Goal: Task Accomplishment & Management: Use online tool/utility

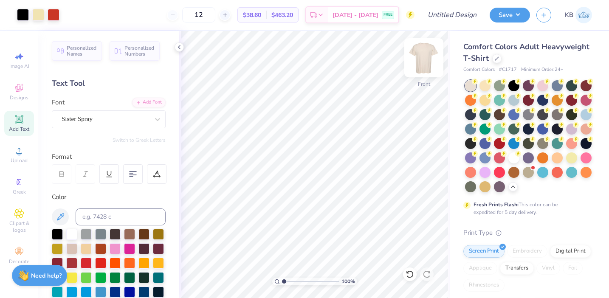
click at [421, 60] on img at bounding box center [424, 58] width 34 height 34
click at [29, 127] on span "Add Text" at bounding box center [19, 129] width 20 height 7
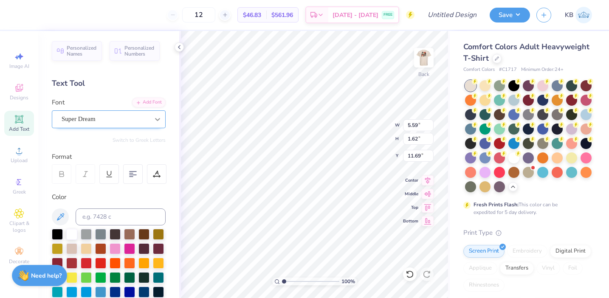
click at [154, 122] on icon at bounding box center [157, 119] width 8 height 8
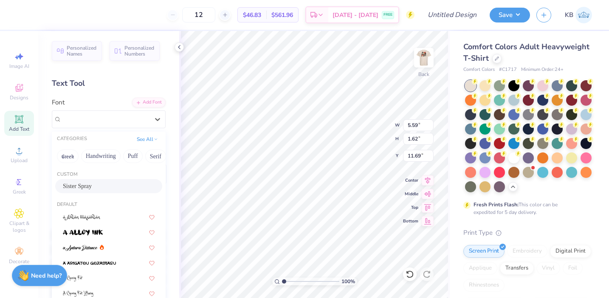
click at [126, 187] on div "Sister Spray" at bounding box center [109, 186] width 92 height 9
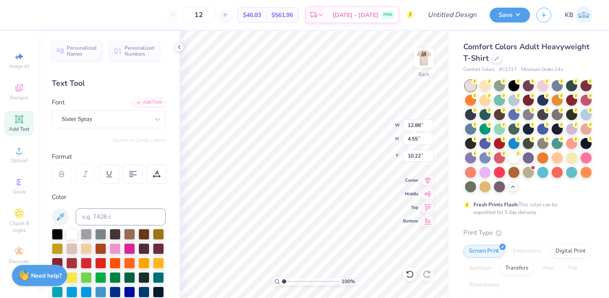
type input "12.88"
type input "4.55"
type input "10.22"
type textarea "T"
type textarea "s"
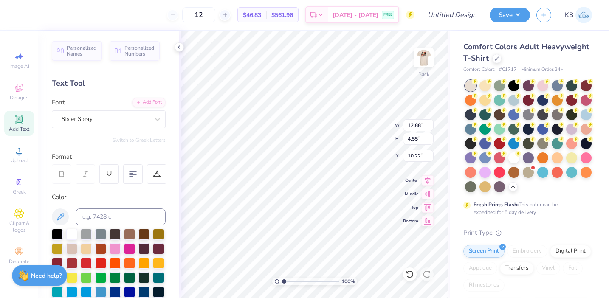
type textarea "P"
type textarea "SIGEP"
type input "2.78"
type input "0.94"
type input "13.86"
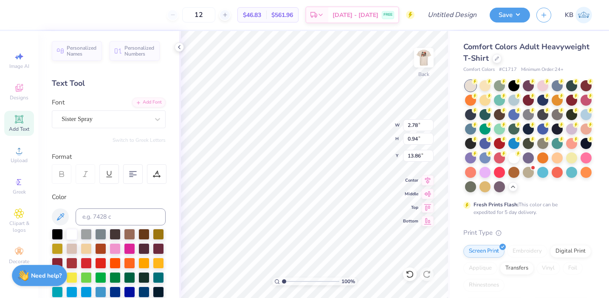
type input "3.20"
type input "1.08"
type input "3.00"
click at [422, 62] on img at bounding box center [424, 58] width 34 height 34
click at [422, 62] on img at bounding box center [423, 57] width 17 height 17
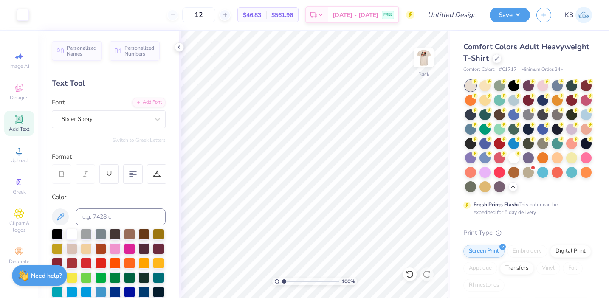
click at [17, 131] on span "Add Text" at bounding box center [19, 129] width 20 height 7
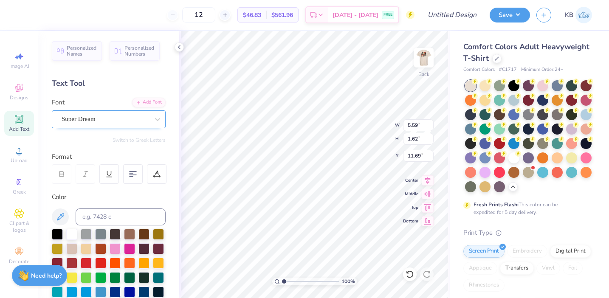
click at [100, 123] on div "Super Dream" at bounding box center [105, 118] width 89 height 13
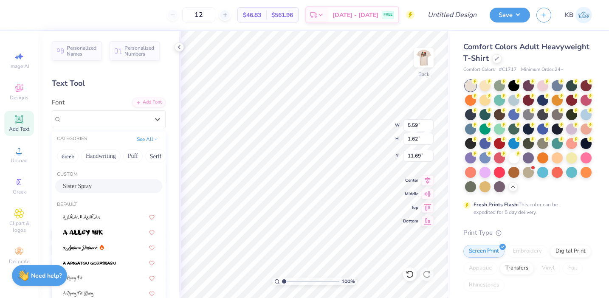
click at [92, 182] on span "Sister Spray" at bounding box center [77, 186] width 29 height 9
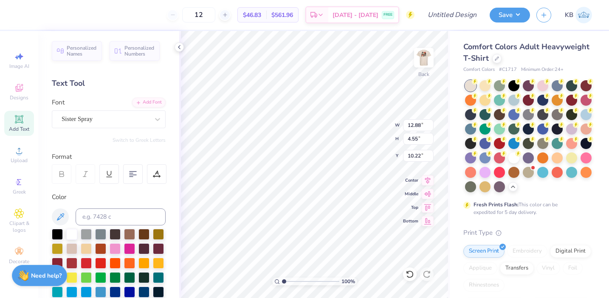
type input "12.88"
type input "4.55"
type input "10.22"
type textarea "T"
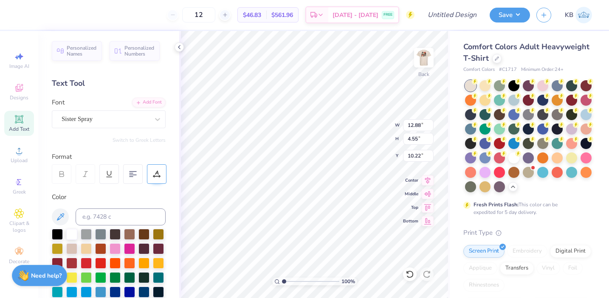
type textarea "BEACH Weekend '25"
type input "9.68"
type input "1.13"
type input "7.54"
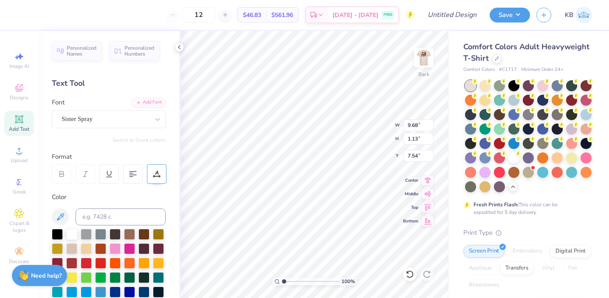
type textarea "BEACH WEEKEND '25"
click at [428, 181] on icon at bounding box center [428, 179] width 6 height 7
type input "7.96"
type input "0.71"
type input "7.96"
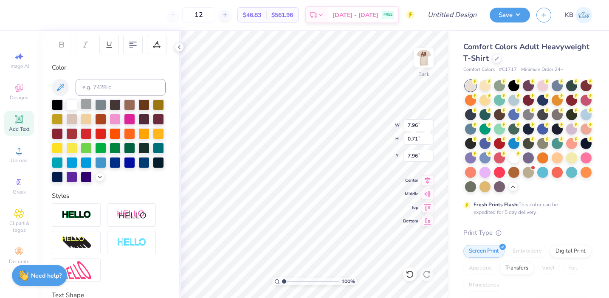
scroll to position [195, 0]
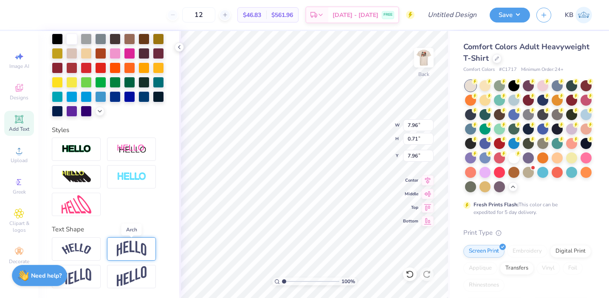
click at [121, 246] on img at bounding box center [132, 249] width 30 height 16
type input "2.22"
type input "7.20"
type input "5.99"
type input "1.67"
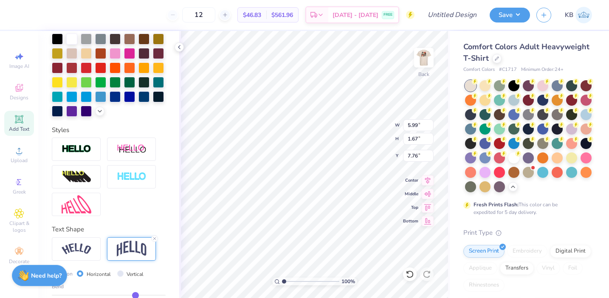
type input "1.87"
type input "4.45"
type input "5.99"
type input "1.67"
type input "3.00"
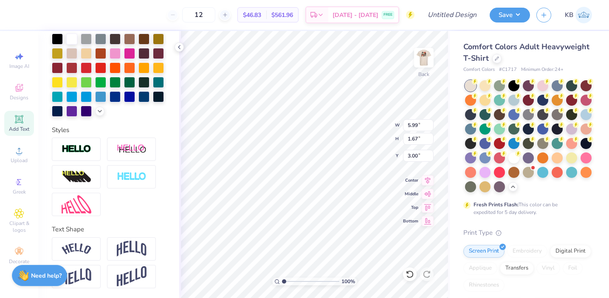
type input "3.20"
type input "1.08"
type input "4.13"
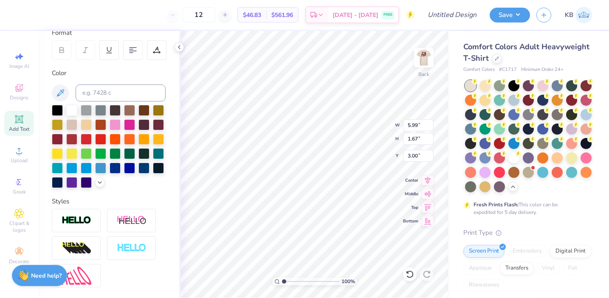
scroll to position [121, 0]
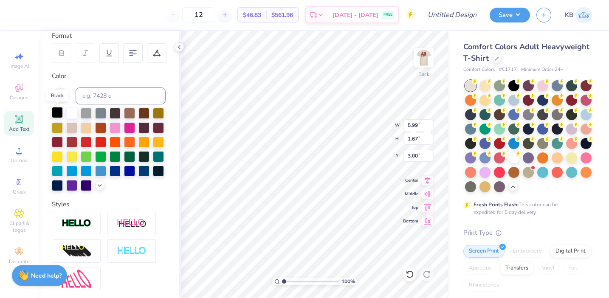
click at [59, 112] on div at bounding box center [57, 112] width 11 height 11
click at [61, 112] on div at bounding box center [57, 112] width 11 height 11
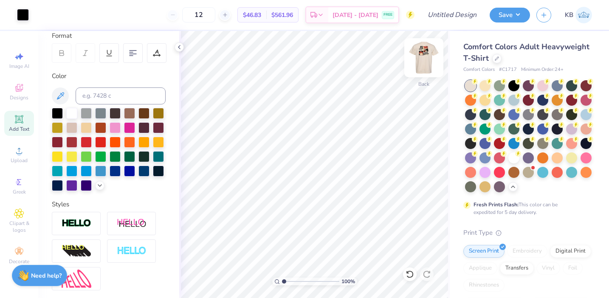
click at [423, 62] on img at bounding box center [424, 58] width 34 height 34
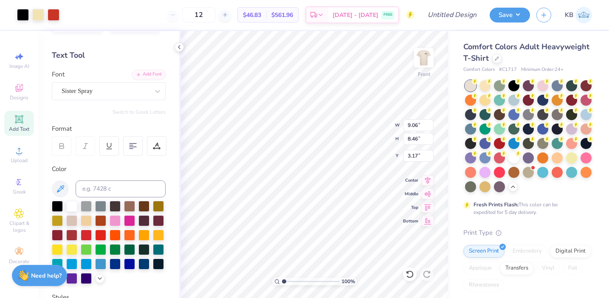
scroll to position [0, 0]
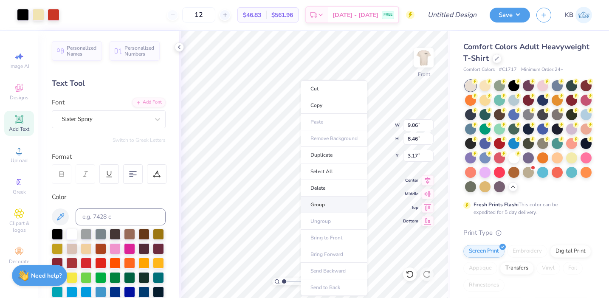
click at [331, 207] on li "Group" at bounding box center [333, 204] width 67 height 17
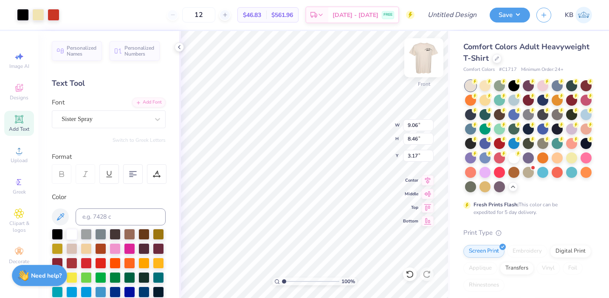
click at [423, 64] on img at bounding box center [424, 58] width 34 height 34
click at [215, 14] on input "12" at bounding box center [198, 14] width 33 height 15
type input "1"
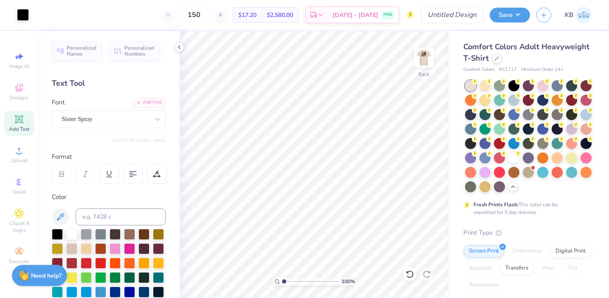
type input "150"
click at [446, 18] on input "Design Title" at bounding box center [462, 14] width 42 height 17
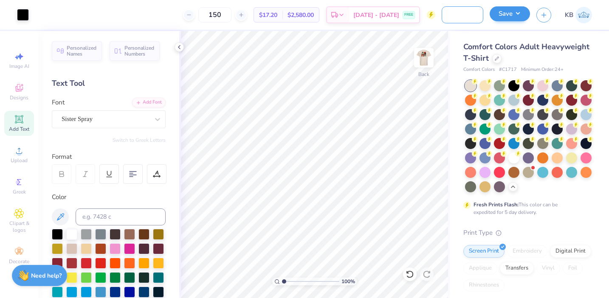
type input "SigEp Beach Weekend '25"
click at [513, 13] on button "Save" at bounding box center [509, 13] width 40 height 15
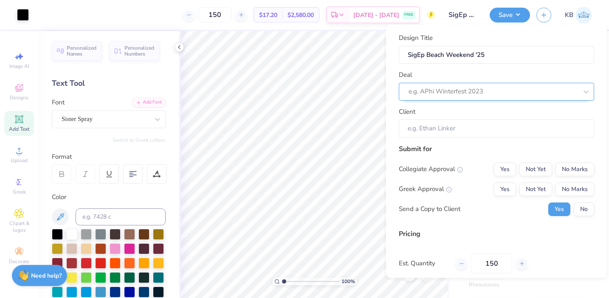
click at [483, 92] on div at bounding box center [492, 91] width 169 height 11
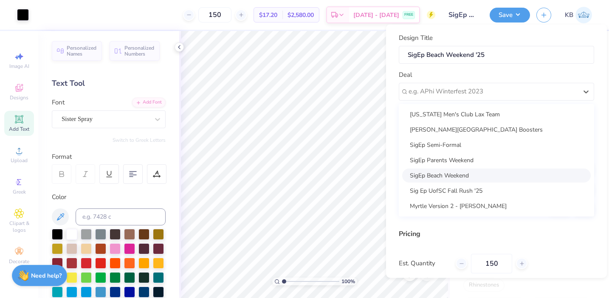
click at [471, 180] on div "SigEp Beach Weekend" at bounding box center [496, 175] width 188 height 14
type input "[PERSON_NAME]"
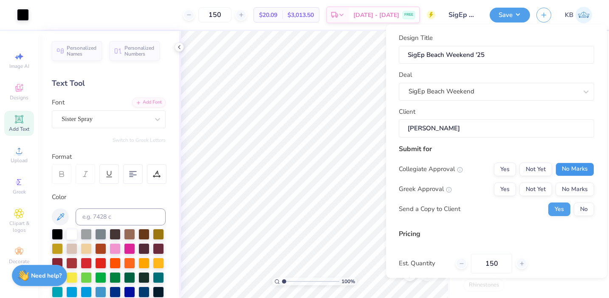
click at [564, 164] on button "No Marks" at bounding box center [574, 169] width 39 height 14
click at [509, 192] on button "Yes" at bounding box center [505, 189] width 22 height 14
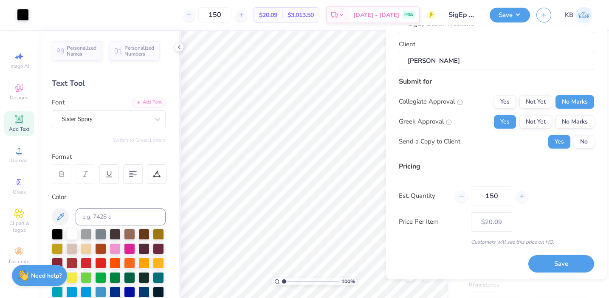
scroll to position [70, 0]
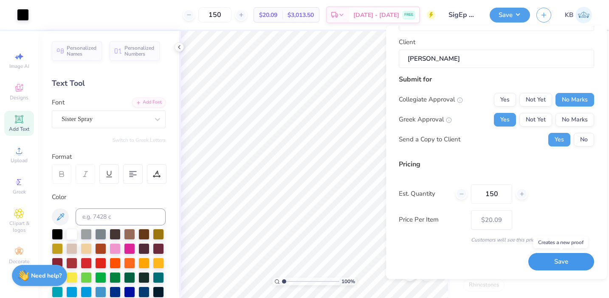
click at [550, 259] on button "Save" at bounding box center [561, 261] width 66 height 17
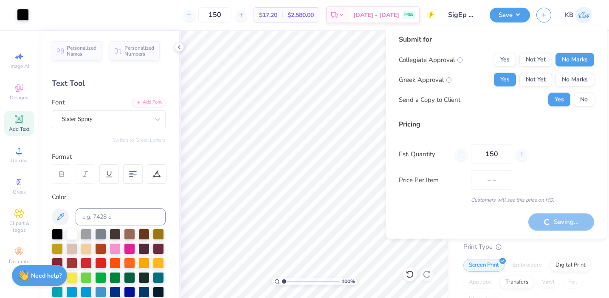
type input "$20.09"
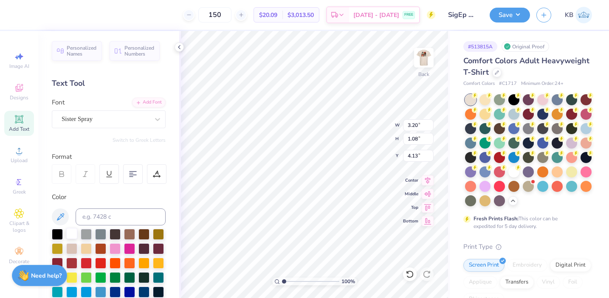
click at [73, 233] on div at bounding box center [71, 233] width 11 height 11
type input "5.99"
type input "1.67"
type input "3.00"
click at [69, 235] on div at bounding box center [71, 233] width 11 height 11
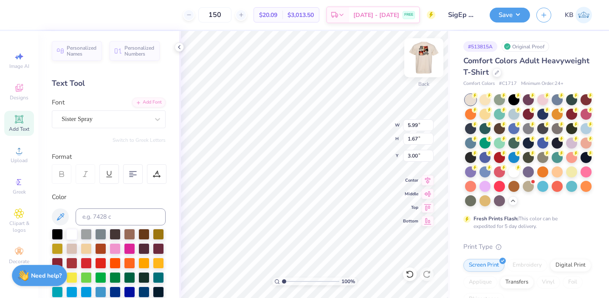
click at [420, 65] on img at bounding box center [424, 58] width 34 height 34
type input "1.44"
type input "0.89"
type input "10.67"
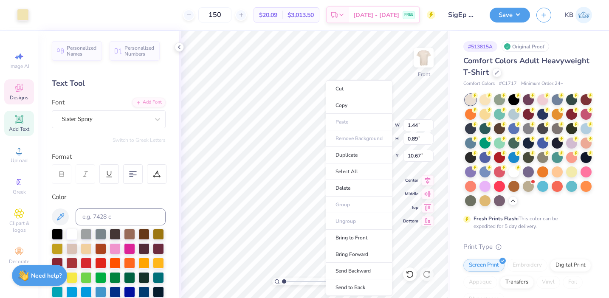
click at [346, 222] on ul "Cut Copy Paste Remove Background Duplicate Select All Delete Group Ungroup Brin…" at bounding box center [358, 188] width 67 height 216
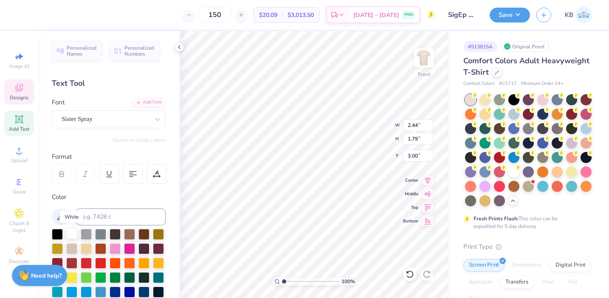
click at [74, 232] on div at bounding box center [71, 233] width 11 height 11
type input "2.52"
type input "1.57"
type input "4.80"
click at [71, 232] on div at bounding box center [71, 233] width 11 height 11
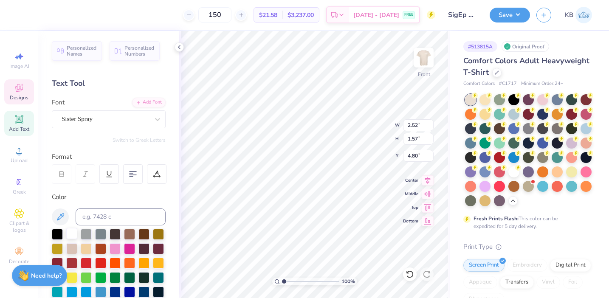
type input "4.41"
type input "2.06"
type input "8.57"
click at [71, 236] on div at bounding box center [71, 233] width 11 height 11
type input "5.75"
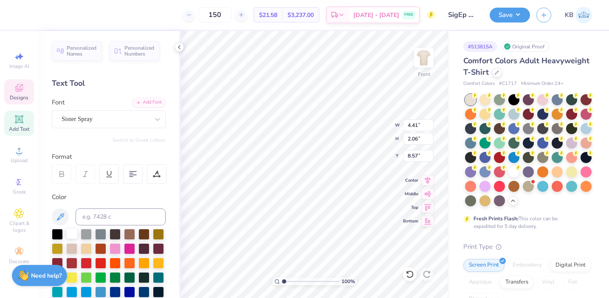
type input "1.99"
type input "9.63"
click at [76, 233] on div at bounding box center [71, 233] width 11 height 11
type input "1.50"
type input "2.36"
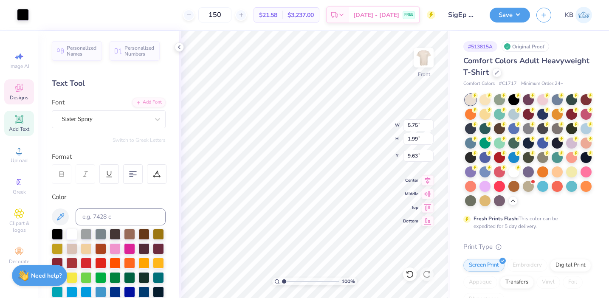
type input "5.01"
click at [75, 237] on div at bounding box center [71, 233] width 11 height 11
click at [70, 236] on div at bounding box center [71, 233] width 11 height 11
type input "1.33"
type input "0.99"
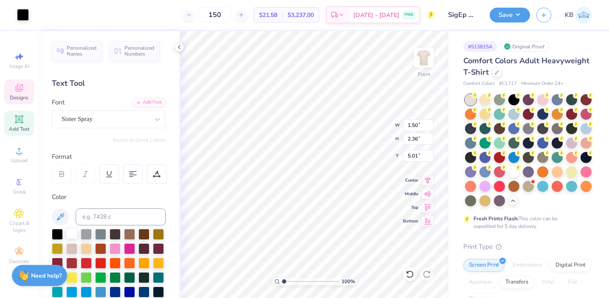
type input "6.58"
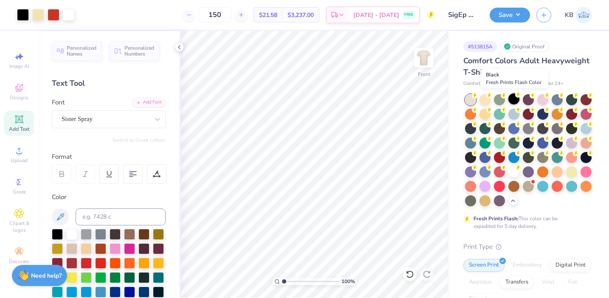
click at [514, 98] on div at bounding box center [513, 98] width 11 height 11
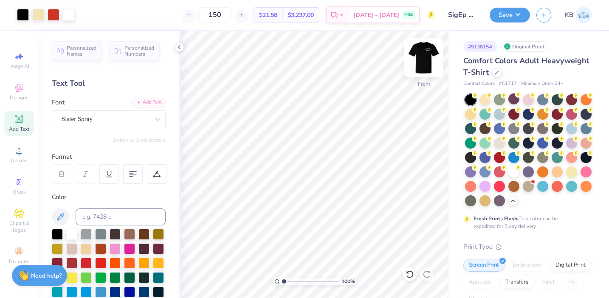
click at [422, 56] on img at bounding box center [424, 58] width 34 height 34
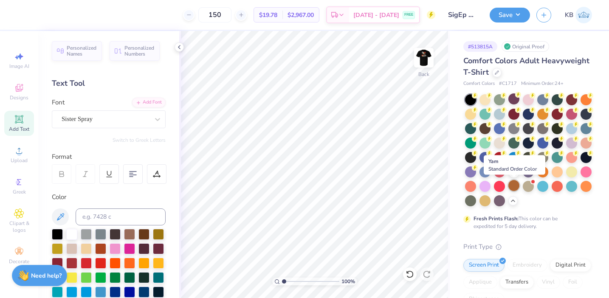
click at [513, 185] on div at bounding box center [513, 185] width 11 height 11
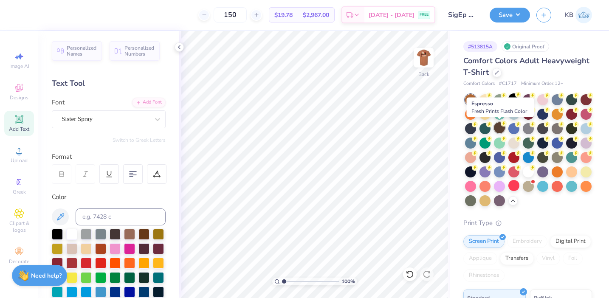
click at [497, 126] on div at bounding box center [499, 127] width 11 height 11
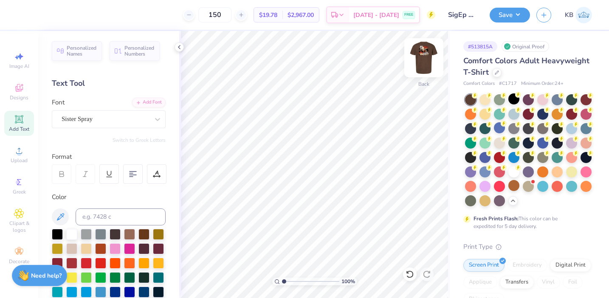
click at [429, 56] on img at bounding box center [424, 58] width 34 height 34
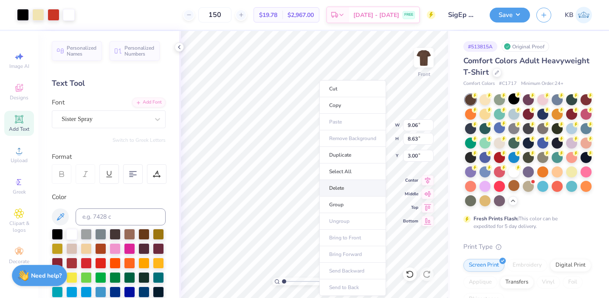
click at [353, 187] on li "Delete" at bounding box center [352, 188] width 67 height 17
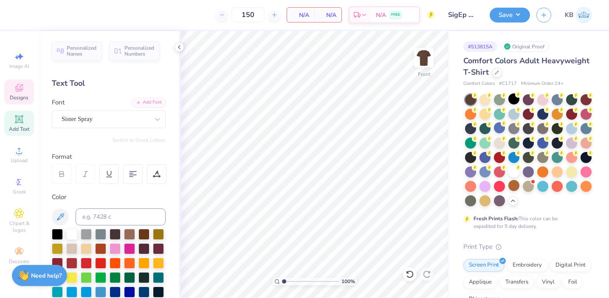
click at [20, 95] on span "Designs" at bounding box center [19, 97] width 19 height 7
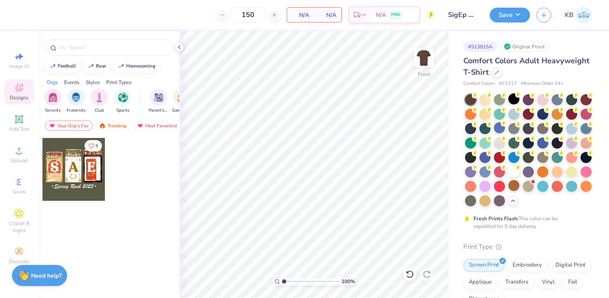
click at [68, 161] on div at bounding box center [73, 169] width 63 height 63
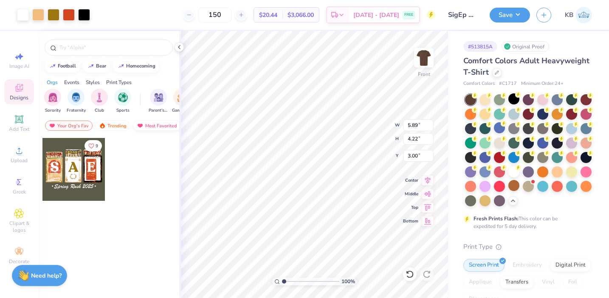
type input "10.03"
type input "7.19"
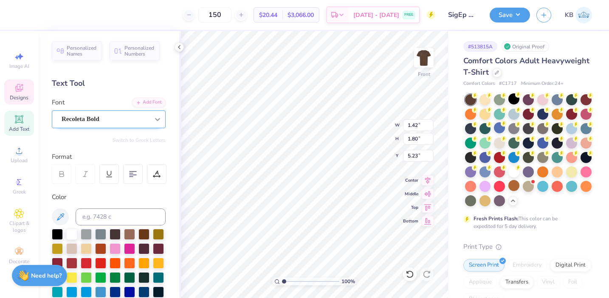
click at [153, 117] on icon at bounding box center [157, 119] width 8 height 8
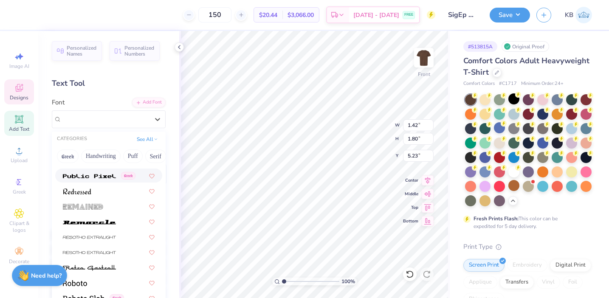
scroll to position [3785, 0]
click at [71, 158] on button "Greek" at bounding box center [68, 156] width 22 height 14
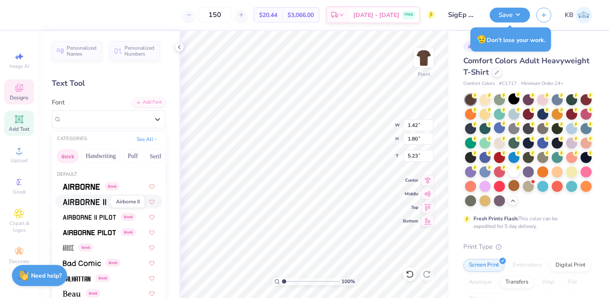
click at [104, 203] on img at bounding box center [84, 202] width 43 height 6
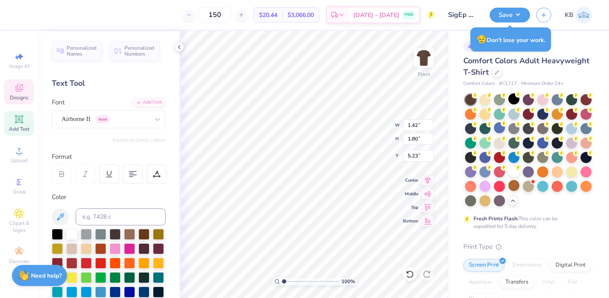
type textarea "S"
type input "2.78"
type input "3.65"
type input "3.61"
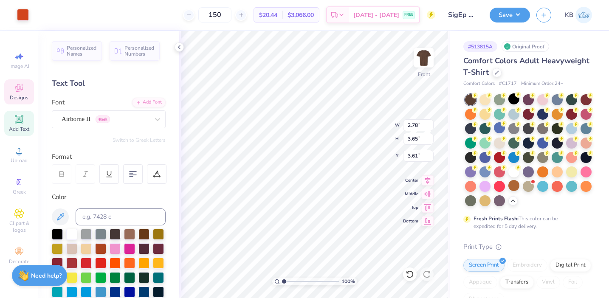
type input "1.76"
type input "1.75"
type input "5.28"
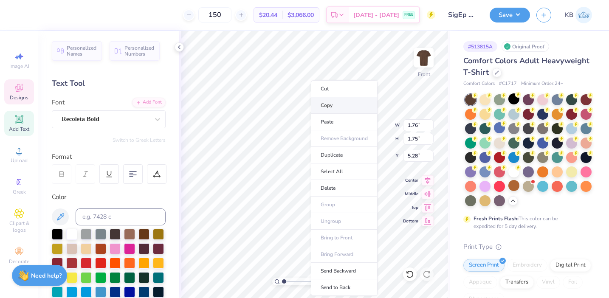
click at [326, 102] on li "Copy" at bounding box center [344, 105] width 67 height 17
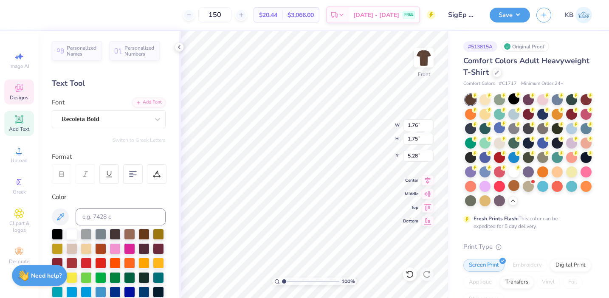
type input "2.78"
type input "3.65"
type input "3.61"
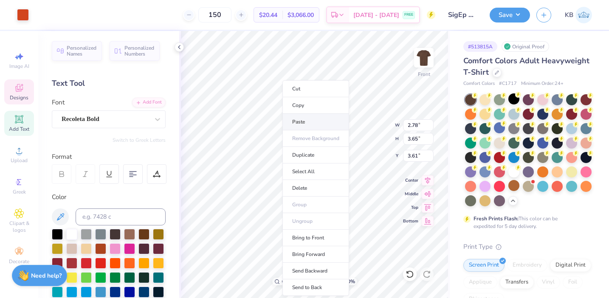
click at [308, 123] on li "Paste" at bounding box center [315, 122] width 67 height 17
type input "1.76"
type input "1.75"
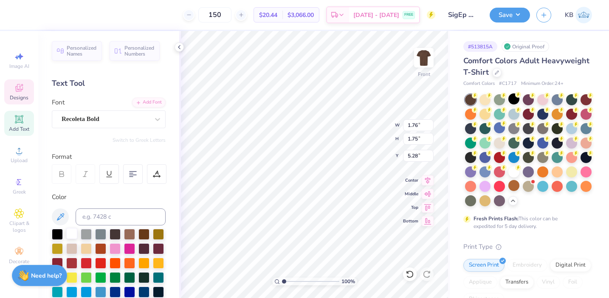
type input "5.13"
click at [73, 234] on div at bounding box center [71, 233] width 11 height 11
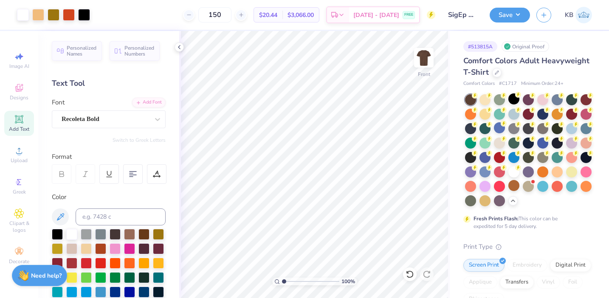
click at [22, 128] on span "Add Text" at bounding box center [19, 129] width 20 height 7
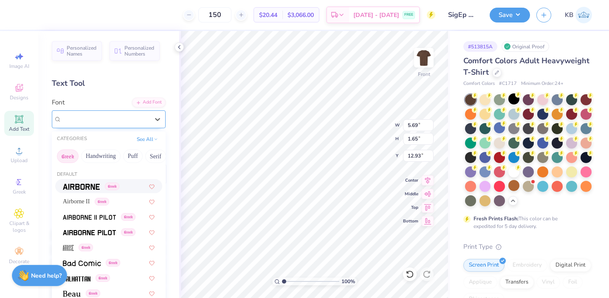
click at [126, 122] on div "Super Dream" at bounding box center [105, 118] width 89 height 13
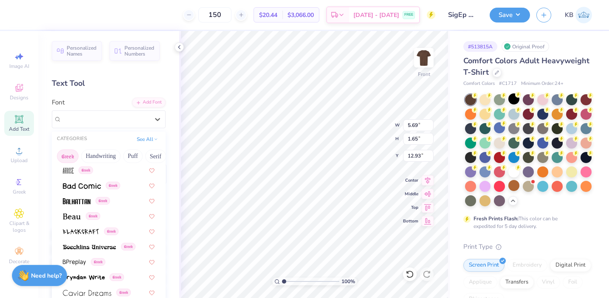
scroll to position [79, 0]
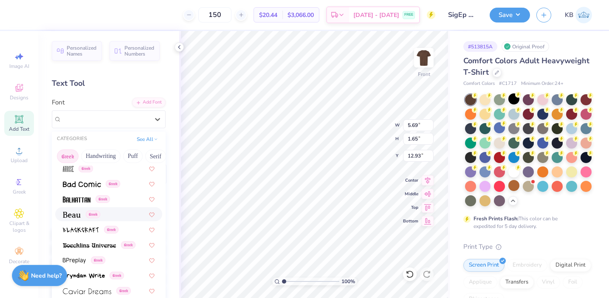
click at [98, 215] on span "Greek" at bounding box center [93, 214] width 14 height 8
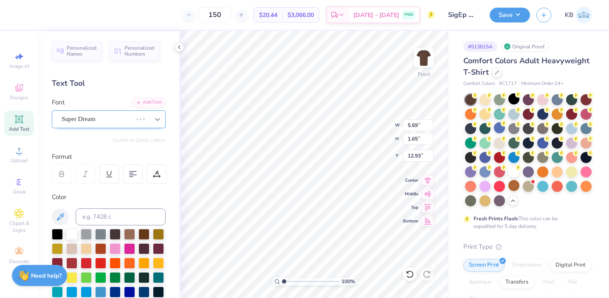
click at [119, 122] on div "Super Dream" at bounding box center [97, 118] width 72 height 13
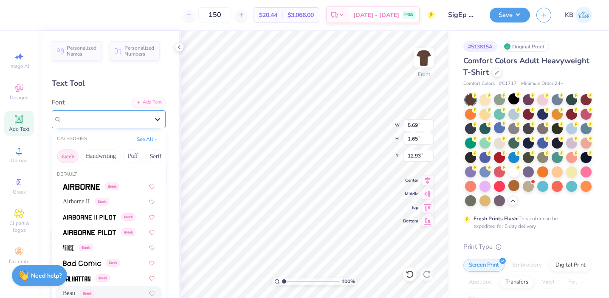
type input "5.28"
type input "1.63"
type input "12.94"
click at [106, 216] on img at bounding box center [89, 217] width 53 height 6
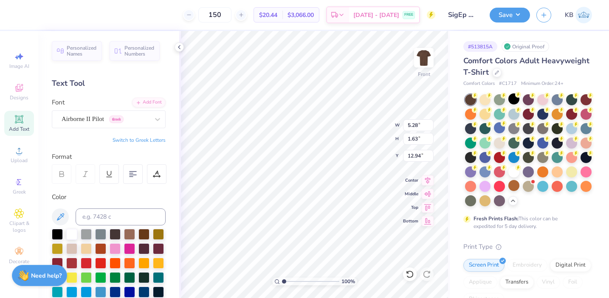
type input "5.33"
type input "1.72"
type input "12.89"
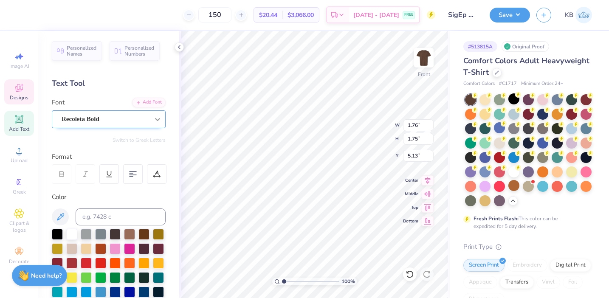
click at [157, 118] on icon at bounding box center [157, 119] width 8 height 8
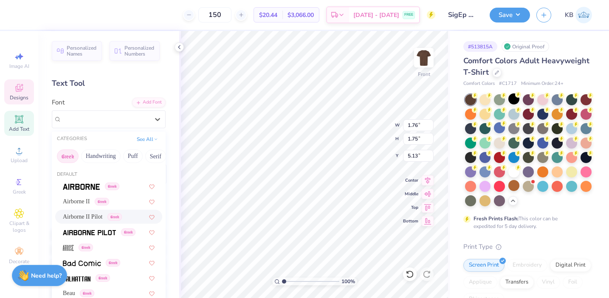
click at [122, 215] on span "Greek" at bounding box center [114, 217] width 14 height 8
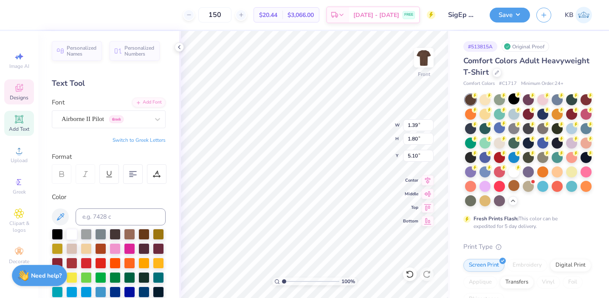
type input "1.39"
type input "1.80"
type input "5.10"
click at [147, 139] on button "Switch to Greek Letters" at bounding box center [138, 140] width 53 height 7
click at [151, 137] on button "Switch to Normal Letters" at bounding box center [137, 140] width 57 height 7
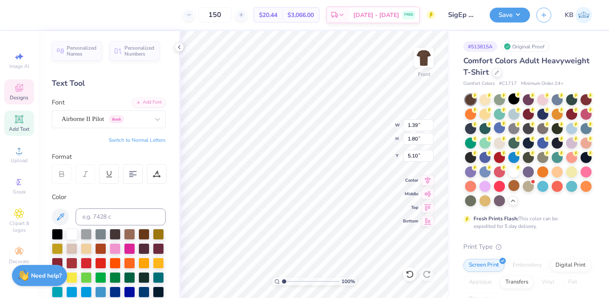
click at [138, 140] on button "Switch to Normal Letters" at bounding box center [137, 140] width 57 height 7
type textarea "Σ"
click at [155, 122] on icon at bounding box center [157, 119] width 8 height 8
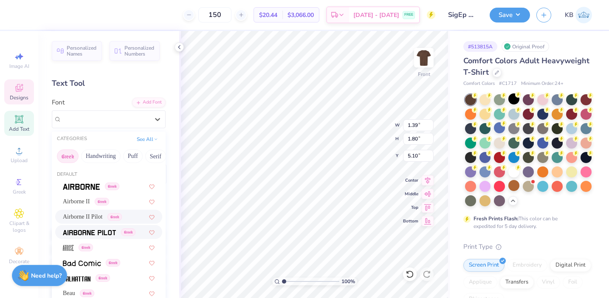
click at [119, 229] on div "Greek" at bounding box center [99, 231] width 73 height 9
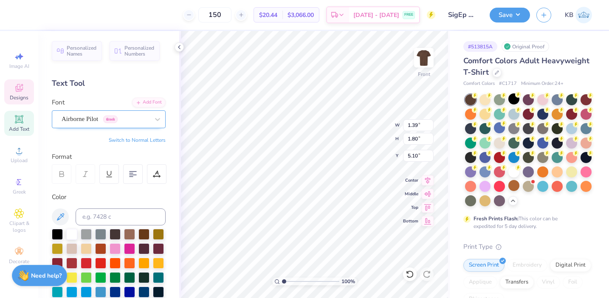
click at [125, 123] on div "Airborne Pilot Greek" at bounding box center [105, 118] width 89 height 13
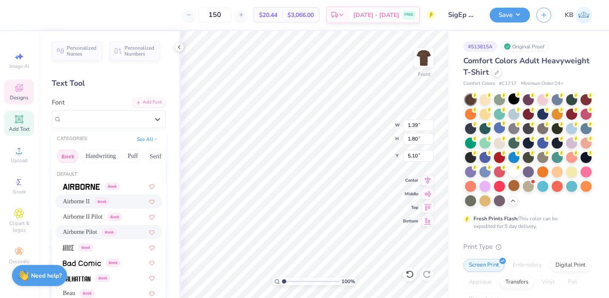
click at [109, 199] on span "Greek" at bounding box center [102, 202] width 14 height 8
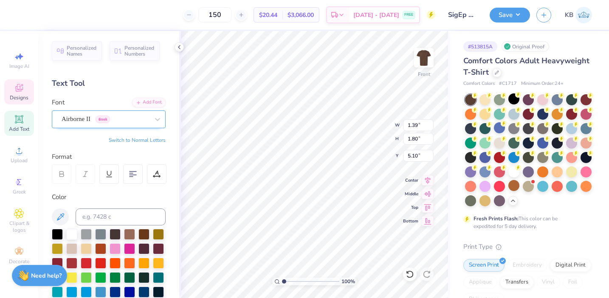
click at [120, 121] on div "Airborne II Greek" at bounding box center [105, 118] width 89 height 13
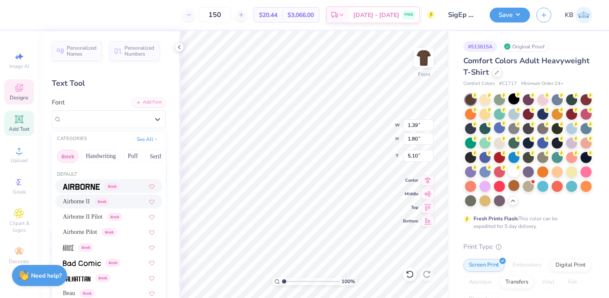
click at [112, 185] on span "Greek" at bounding box center [112, 186] width 14 height 8
click at [116, 123] on div "Airborne Greek" at bounding box center [105, 118] width 89 height 13
click at [108, 200] on span "Greek" at bounding box center [102, 202] width 14 height 8
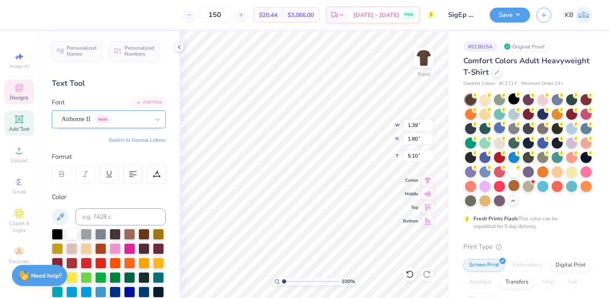
click at [117, 118] on div "Airborne II Greek" at bounding box center [105, 118] width 89 height 13
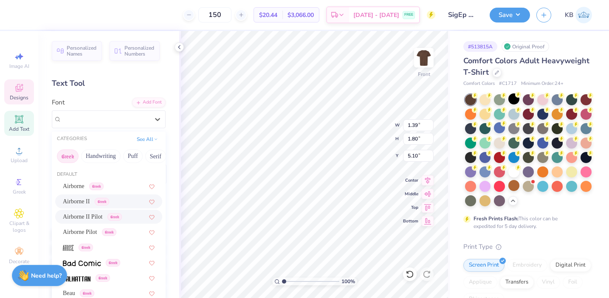
click at [119, 214] on span "Greek" at bounding box center [114, 217] width 14 height 8
click at [133, 123] on div "Airborne II Pilot Greek" at bounding box center [105, 118] width 89 height 13
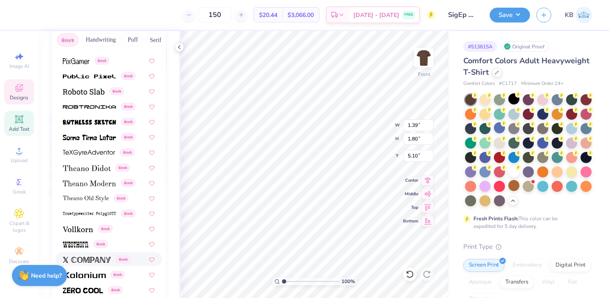
scroll to position [115, 0]
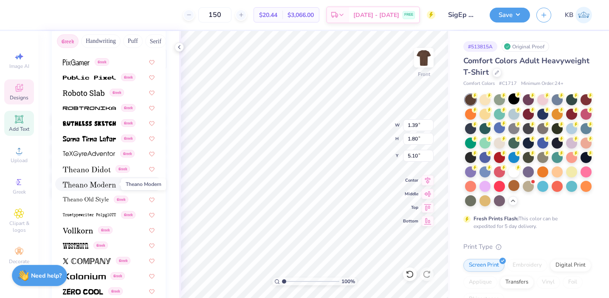
click at [104, 184] on img at bounding box center [89, 185] width 53 height 6
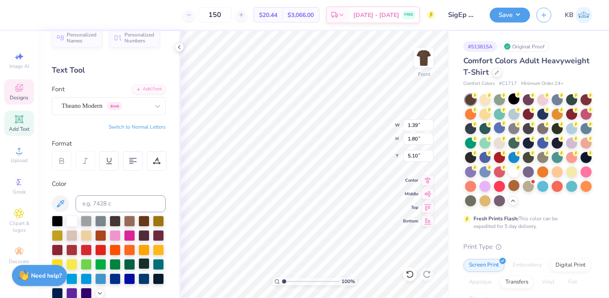
scroll to position [0, 0]
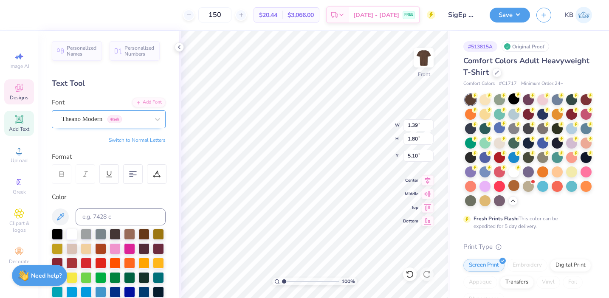
click at [146, 116] on div "Theano Modern Greek" at bounding box center [105, 118] width 89 height 13
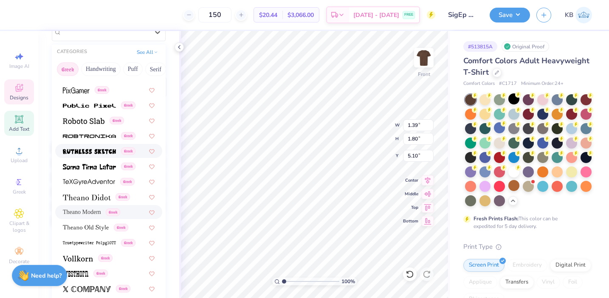
scroll to position [90, 0]
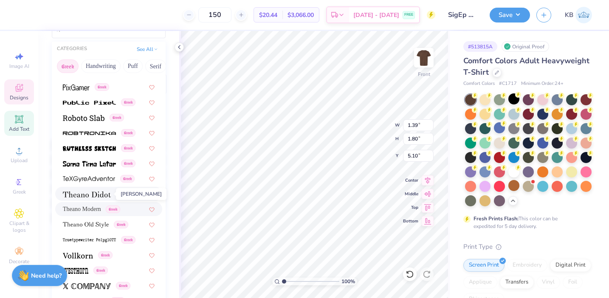
click at [108, 194] on img at bounding box center [87, 194] width 48 height 6
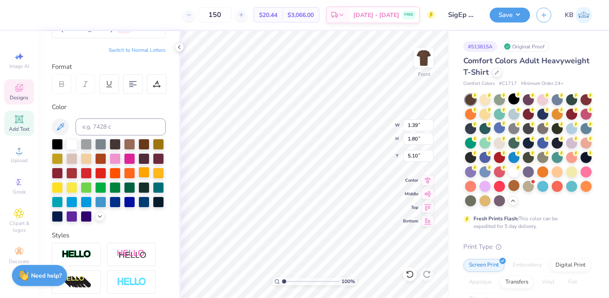
scroll to position [0, 0]
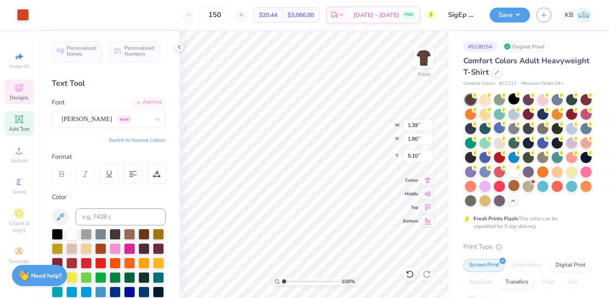
type input "2.78"
type input "3.65"
type input "3.61"
type input "1.76"
type input "1.75"
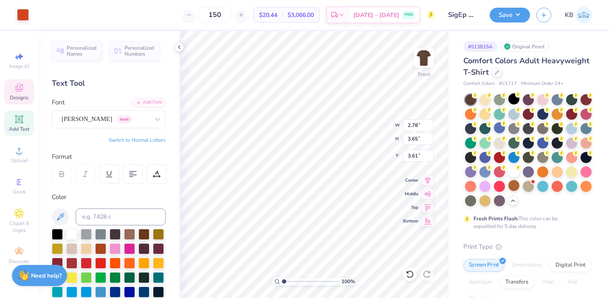
type input "5.28"
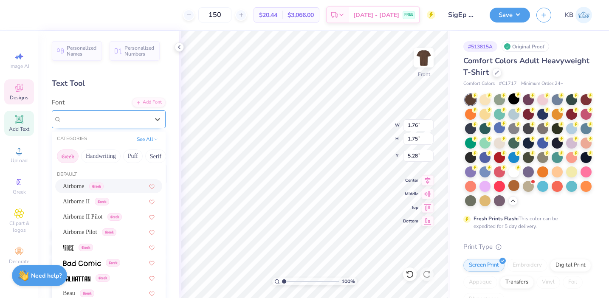
click at [149, 120] on div "Recoleta Bold" at bounding box center [105, 118] width 89 height 13
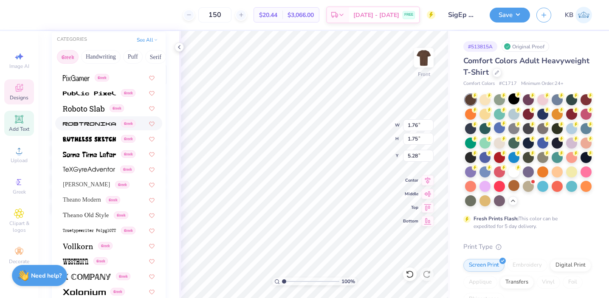
scroll to position [103, 0]
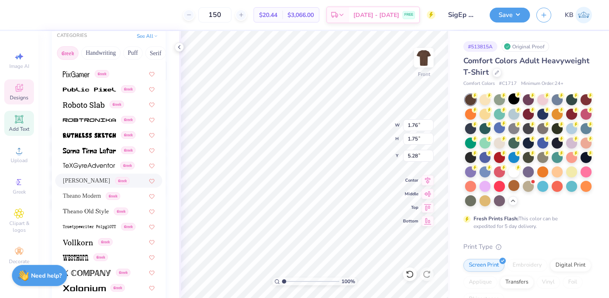
click at [97, 183] on span "[PERSON_NAME]" at bounding box center [86, 180] width 47 height 9
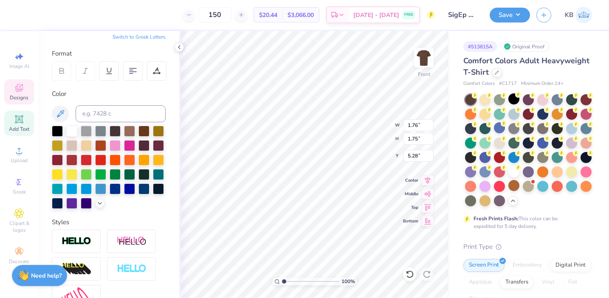
type input "1.74"
type input "1.76"
type input "5.27"
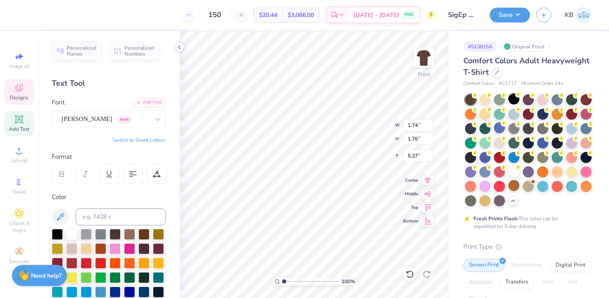
click at [151, 138] on button "Switch to Greek Letters" at bounding box center [138, 140] width 53 height 7
type textarea "Π"
click at [148, 116] on div "Recoleta Bold" at bounding box center [105, 118] width 89 height 13
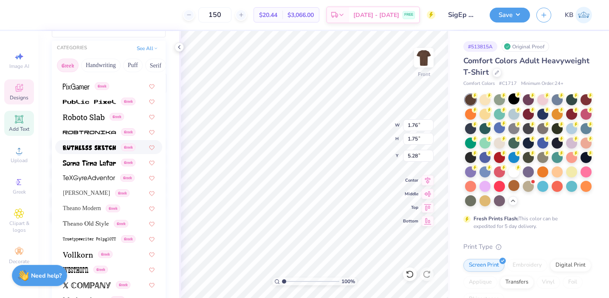
scroll to position [94, 0]
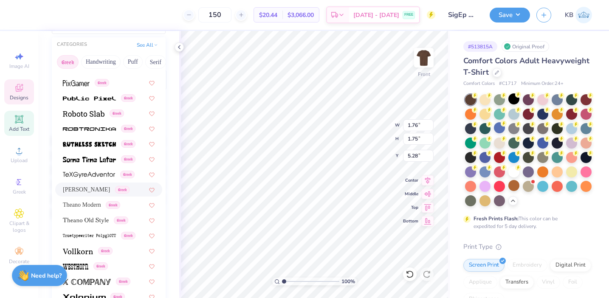
click at [95, 191] on span "[PERSON_NAME]" at bounding box center [86, 189] width 47 height 9
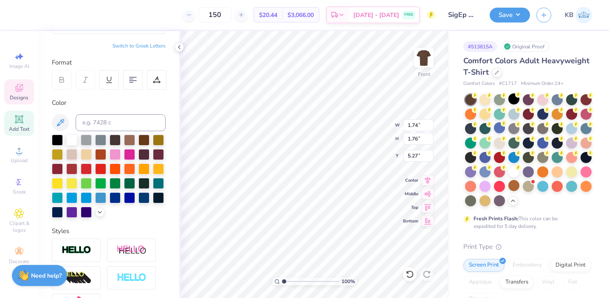
type input "1.74"
type input "1.76"
type input "5.27"
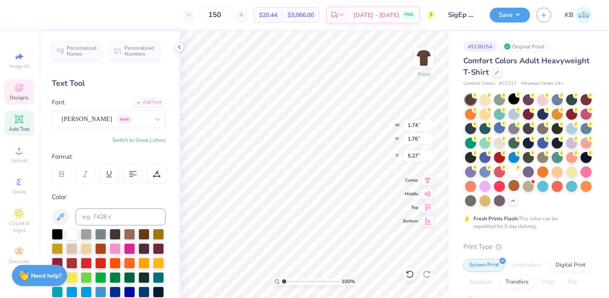
click at [149, 142] on button "Switch to Greek Letters" at bounding box center [138, 140] width 53 height 7
type textarea "Φ"
type input "1.39"
type input "1.75"
type input "5.28"
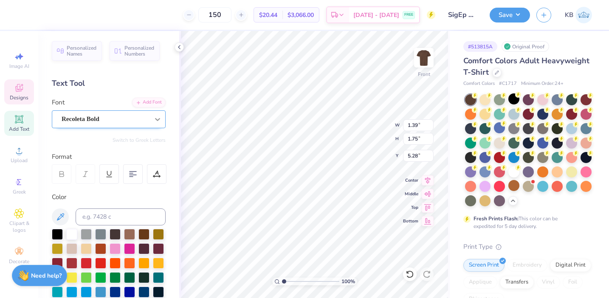
click at [150, 113] on div at bounding box center [157, 119] width 15 height 15
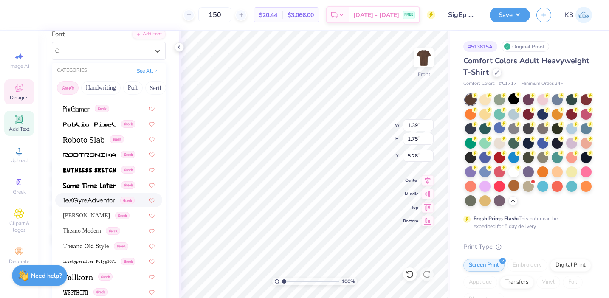
scroll to position [73, 0]
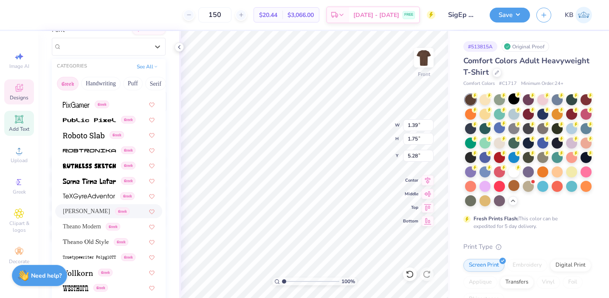
click at [95, 211] on span "[PERSON_NAME]" at bounding box center [86, 211] width 47 height 9
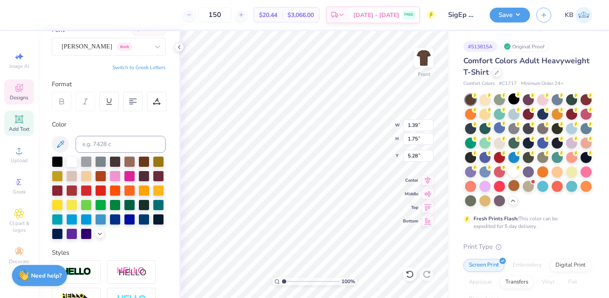
type input "1.46"
type input "1.72"
type input "5.29"
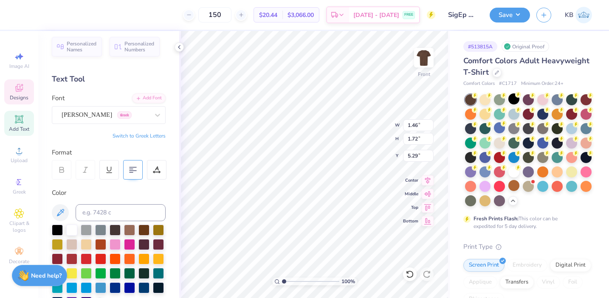
scroll to position [0, 0]
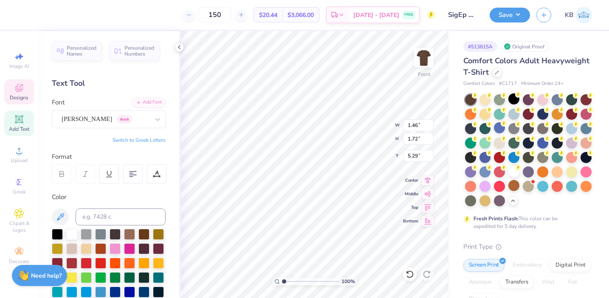
click at [154, 142] on button "Switch to Greek Letters" at bounding box center [138, 140] width 53 height 7
type textarea "Ε"
type textarea "Fall Rush 2025"
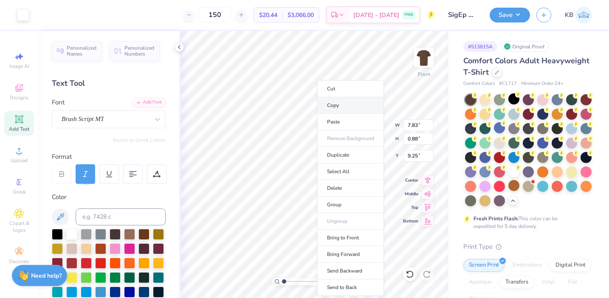
click at [345, 107] on li "Copy" at bounding box center [350, 105] width 67 height 17
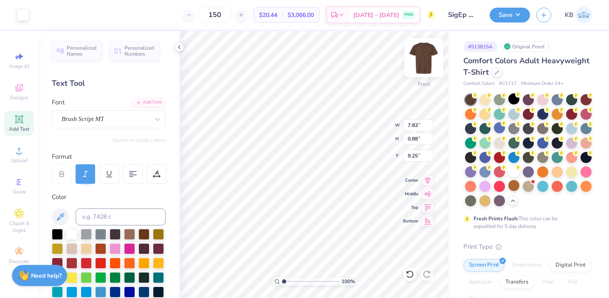
click at [424, 59] on img at bounding box center [424, 58] width 34 height 34
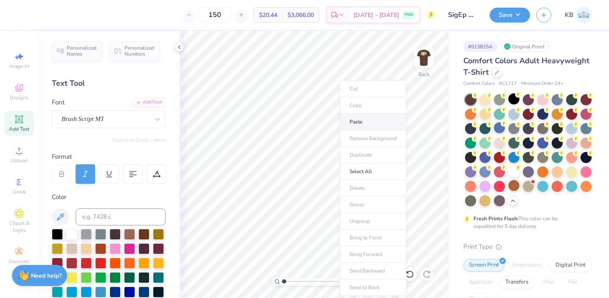
click at [360, 118] on li "Paste" at bounding box center [372, 122] width 67 height 17
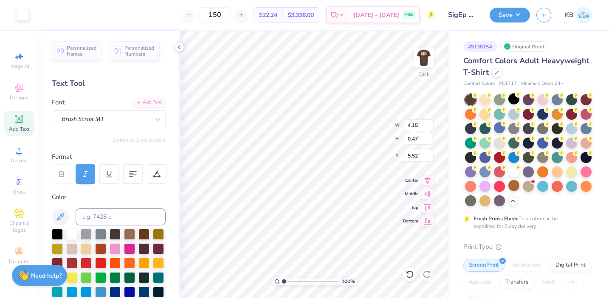
type input "4.15"
type input "0.47"
type input "5.52"
click at [25, 127] on span "Add Text" at bounding box center [19, 129] width 20 height 7
click at [115, 123] on div "Super Dream" at bounding box center [105, 118] width 89 height 13
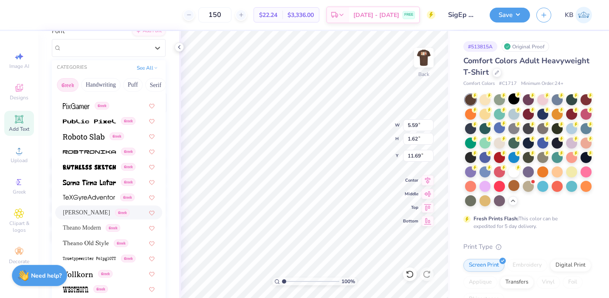
scroll to position [73, 0]
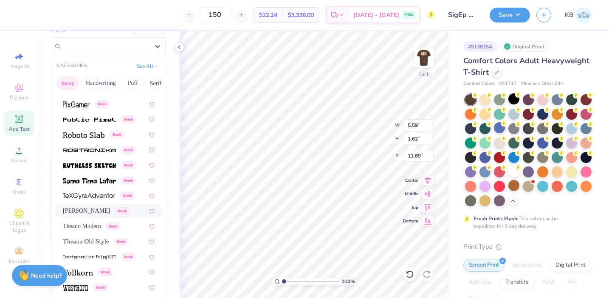
click at [95, 210] on span "[PERSON_NAME]" at bounding box center [86, 210] width 47 height 9
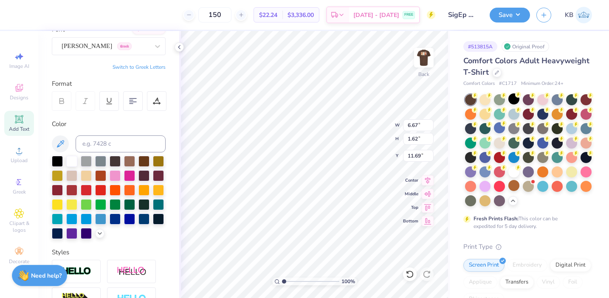
click at [156, 66] on button "Switch to Greek Letters" at bounding box center [138, 67] width 53 height 7
type input "6.46"
type input "1.71"
type input "11.64"
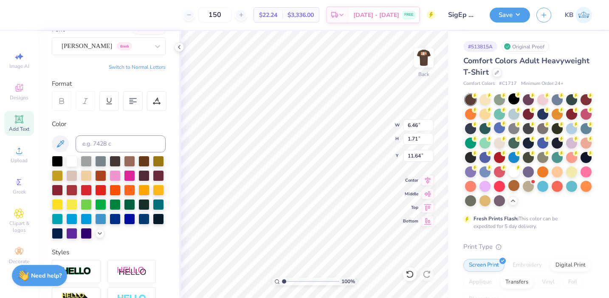
type textarea "Τ"
type textarea "ΣΦΕ"
type input "2.31"
type input "0.82"
type input "3.00"
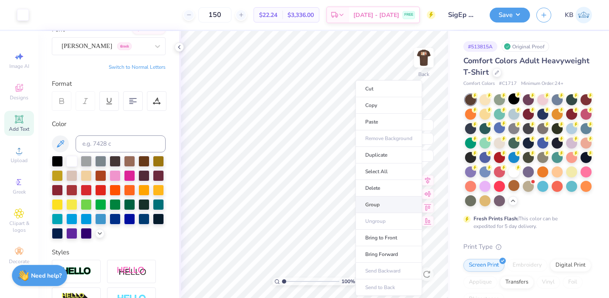
click at [382, 201] on li "Group" at bounding box center [388, 204] width 67 height 17
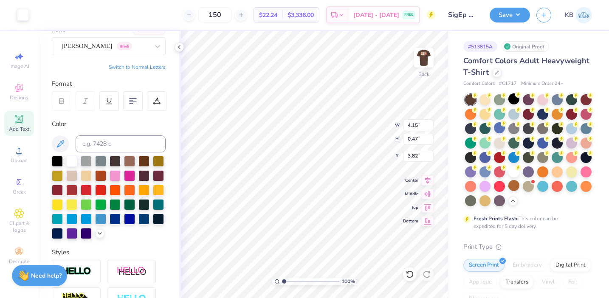
type input "3.82"
type input "4.14"
type input "2.31"
type input "0.82"
type input "3.00"
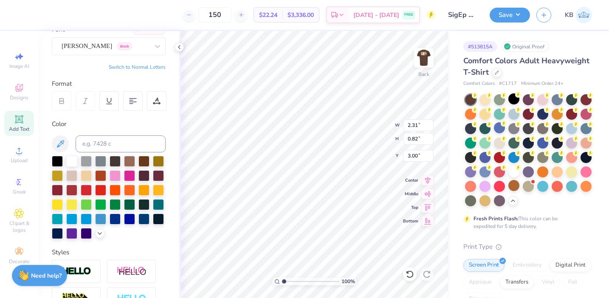
type input "2.59"
type input "0.92"
type input "3.00"
type input "3.08"
type input "0.35"
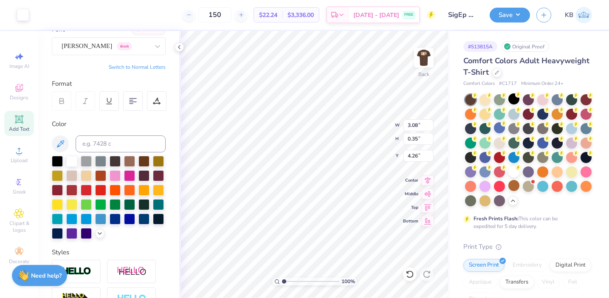
type input "4.24"
type input "2.65"
type input "0.30"
type input "4.21"
type input "2.75"
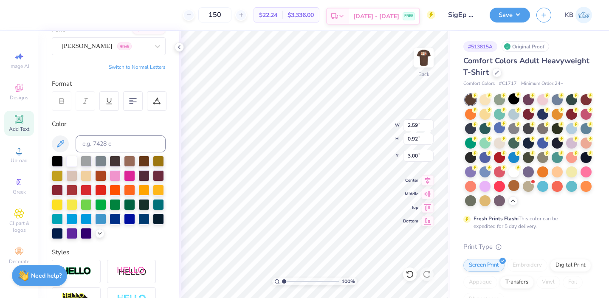
type input "0.98"
type input "3.00"
type input "2.65"
type input "0.30"
type input "4.21"
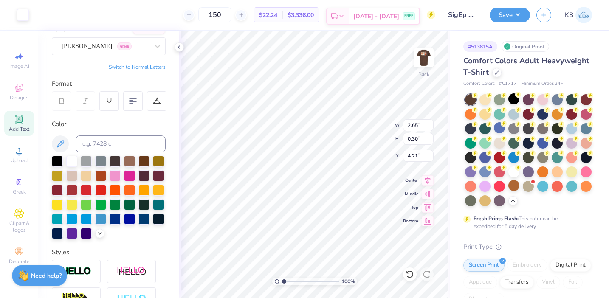
type input "2.77"
type input "0.31"
type input "4.24"
click at [506, 17] on button "Save" at bounding box center [509, 13] width 40 height 15
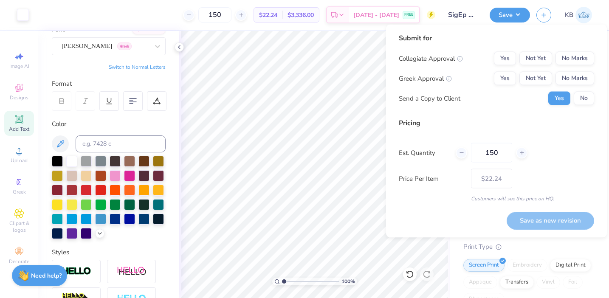
click at [453, 12] on input "SigEp Beach Weekend '25" at bounding box center [462, 14] width 42 height 17
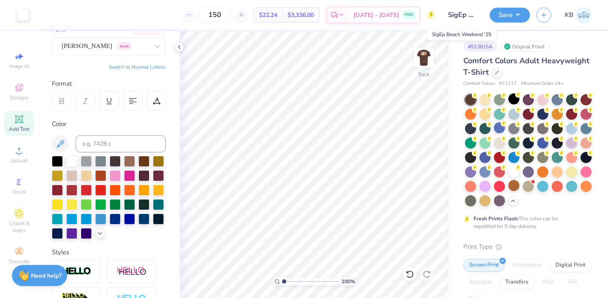
click at [461, 14] on input "SigEp Beach Weekend '25" at bounding box center [462, 14] width 42 height 17
click at [463, 16] on input "SigEp Beach Weekend '25" at bounding box center [462, 14] width 42 height 17
click at [521, 14] on button "Save" at bounding box center [509, 13] width 40 height 15
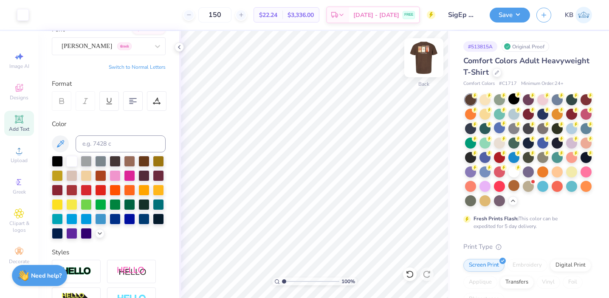
click at [426, 59] on img at bounding box center [424, 58] width 34 height 34
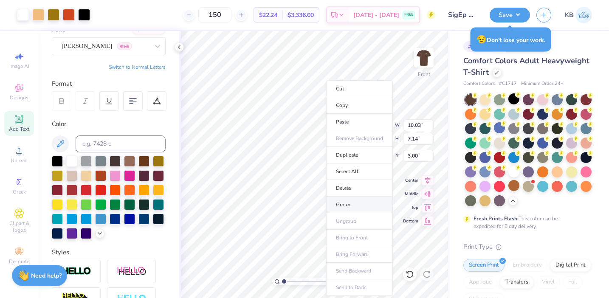
click at [358, 205] on li "Group" at bounding box center [359, 204] width 67 height 17
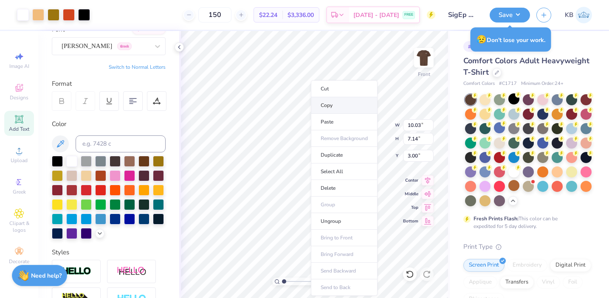
click at [334, 106] on li "Copy" at bounding box center [344, 105] width 67 height 17
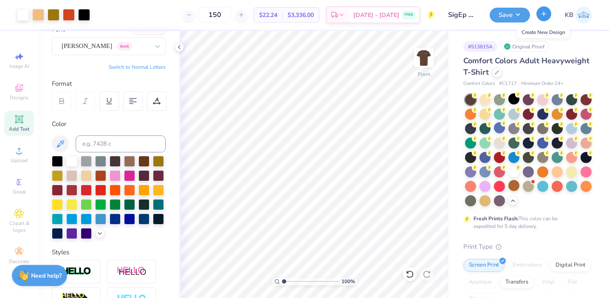
click at [545, 15] on icon "button" at bounding box center [543, 13] width 7 height 7
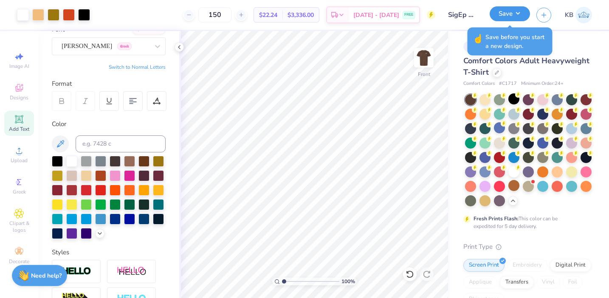
click at [519, 14] on button "Save" at bounding box center [509, 13] width 40 height 15
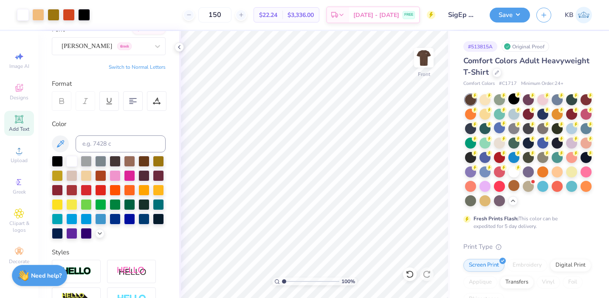
click at [536, 19] on div "KB" at bounding box center [564, 15] width 56 height 17
click at [542, 16] on icon "button" at bounding box center [543, 13] width 7 height 7
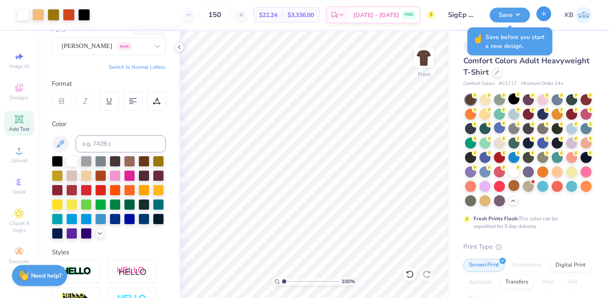
click at [543, 17] on button "button" at bounding box center [543, 13] width 15 height 15
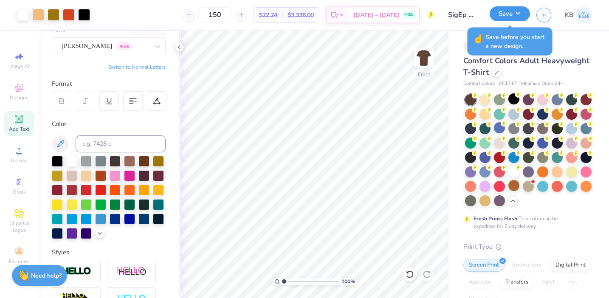
click at [514, 14] on button "Save" at bounding box center [509, 13] width 40 height 15
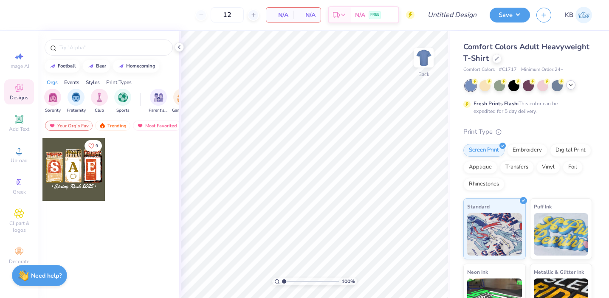
click at [573, 84] on icon at bounding box center [570, 84] width 7 height 7
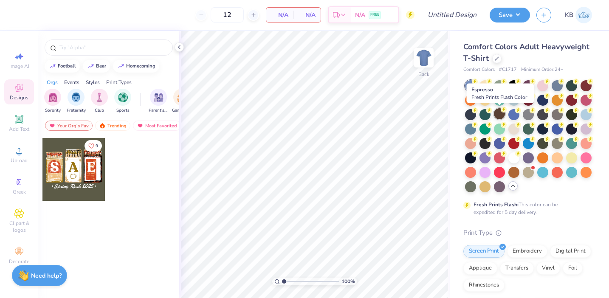
click at [503, 114] on div at bounding box center [499, 113] width 11 height 11
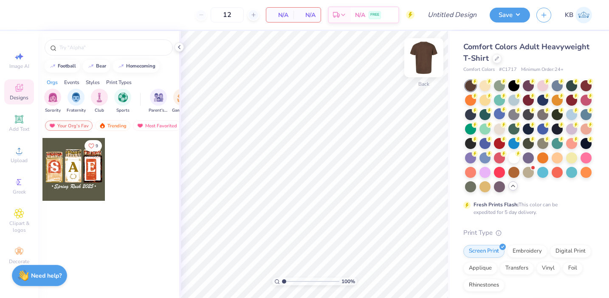
click at [419, 55] on img at bounding box center [424, 58] width 34 height 34
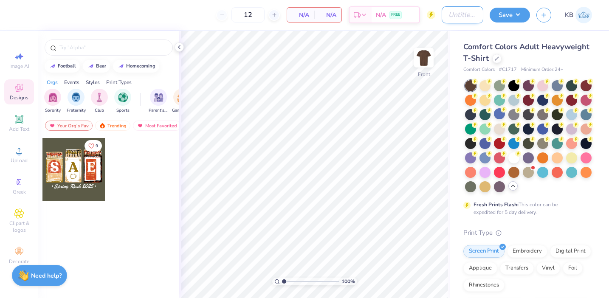
click at [455, 16] on input "Design Title" at bounding box center [462, 14] width 42 height 17
type input "SigEp Fall Rush"
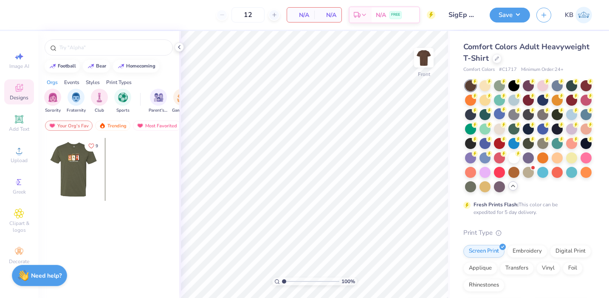
click at [42, 164] on div at bounding box center [11, 169] width 63 height 63
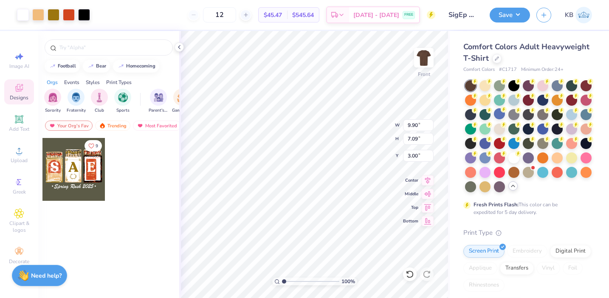
type input "9.90"
type input "7.09"
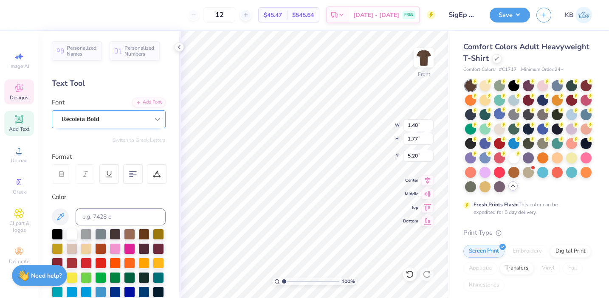
click at [158, 120] on icon at bounding box center [157, 119] width 8 height 8
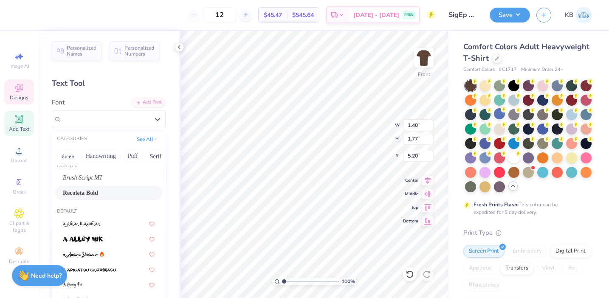
scroll to position [11, 0]
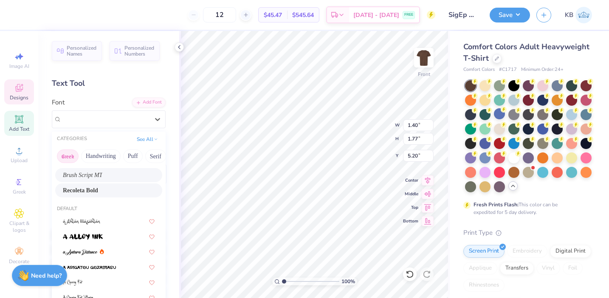
click at [74, 158] on button "Greek" at bounding box center [68, 156] width 22 height 14
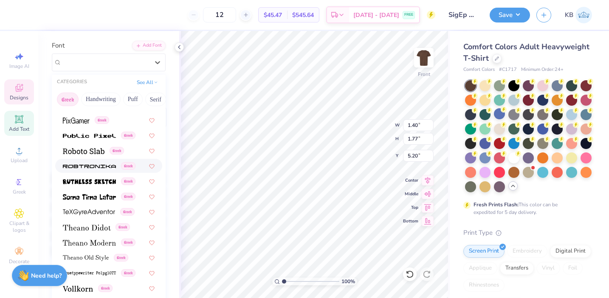
scroll to position [59, 0]
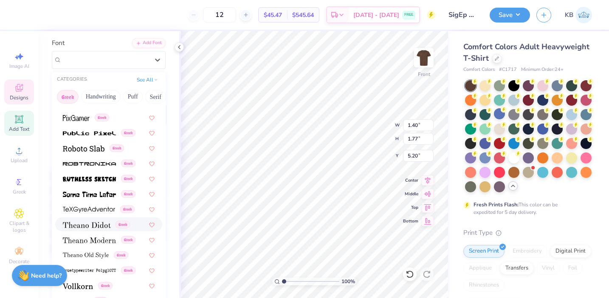
click at [104, 225] on img at bounding box center [87, 225] width 48 height 6
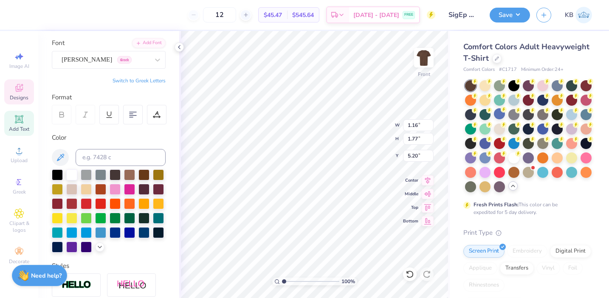
click at [161, 82] on button "Switch to Greek Letters" at bounding box center [138, 80] width 53 height 7
type input "1.26"
type input "1.70"
type input "5.24"
type input "1.74"
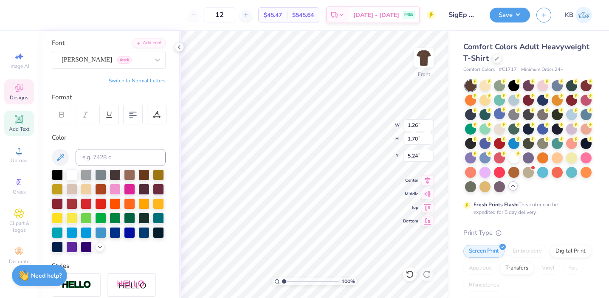
type input "1.73"
type input "5.25"
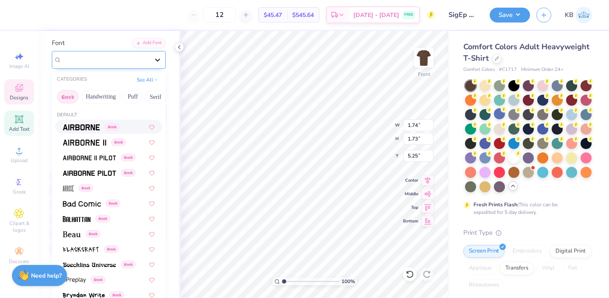
click at [156, 56] on icon at bounding box center [157, 60] width 8 height 8
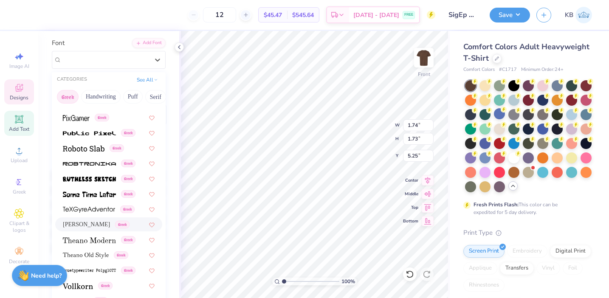
click at [95, 225] on span "[PERSON_NAME]" at bounding box center [86, 224] width 47 height 9
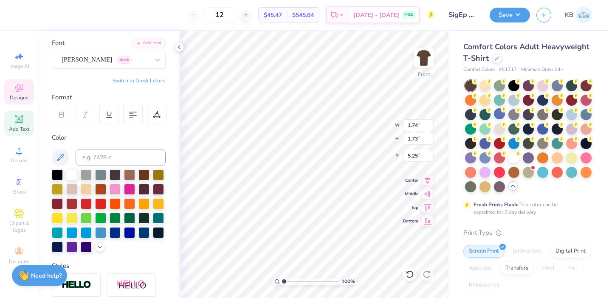
type input "1.72"
type input "1.74"
type input "5.24"
click at [156, 81] on button "Switch to Greek Letters" at bounding box center [138, 80] width 53 height 7
type textarea "Φ"
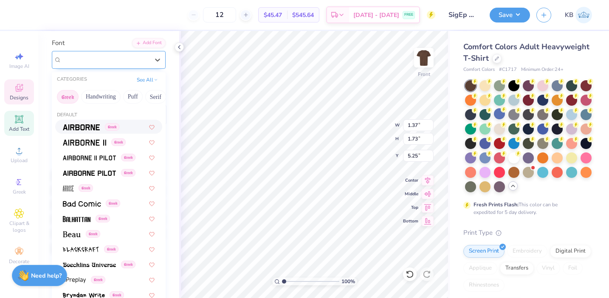
click at [147, 61] on div "Recoleta Bold" at bounding box center [105, 59] width 89 height 13
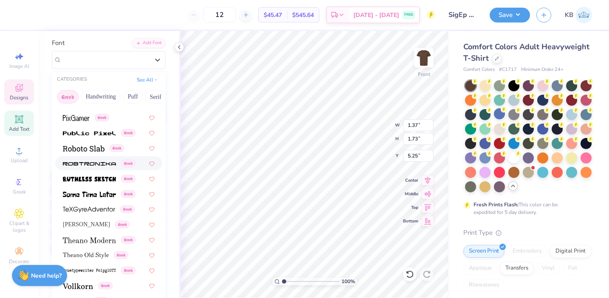
scroll to position [76, 0]
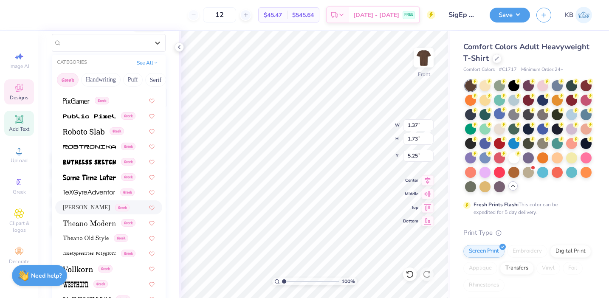
click at [97, 205] on span "[PERSON_NAME]" at bounding box center [86, 207] width 47 height 9
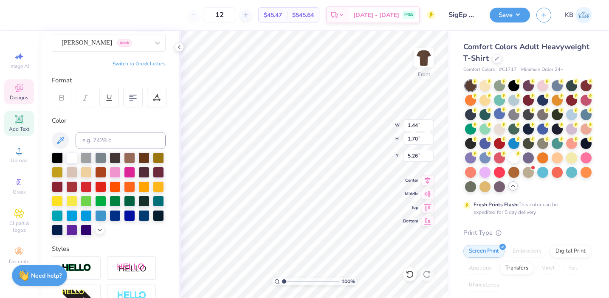
click at [160, 64] on button "Switch to Greek Letters" at bounding box center [138, 63] width 53 height 7
type textarea "Ε"
type textarea "Fall Rush 2025"
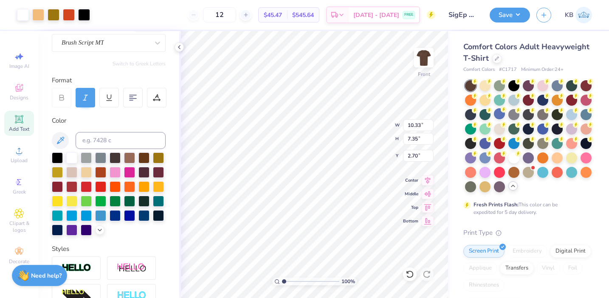
type input "10.33"
type input "7.35"
type input "3.00"
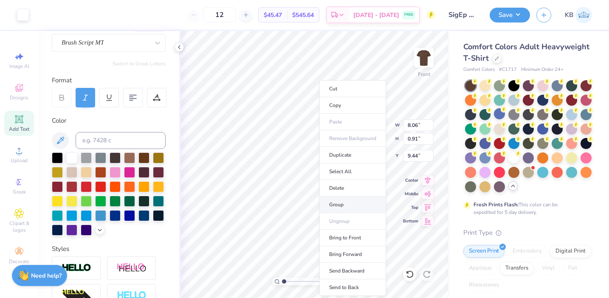
click at [348, 201] on li "Group" at bounding box center [352, 204] width 67 height 17
click at [341, 108] on li "Copy" at bounding box center [346, 105] width 67 height 17
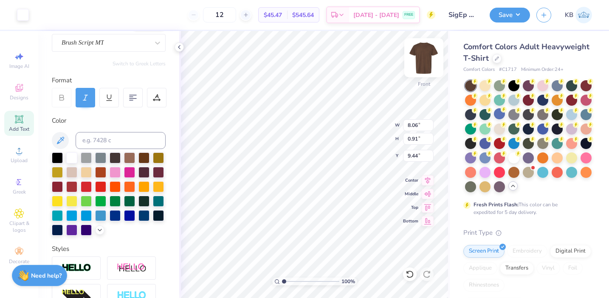
click at [428, 64] on img at bounding box center [424, 58] width 34 height 34
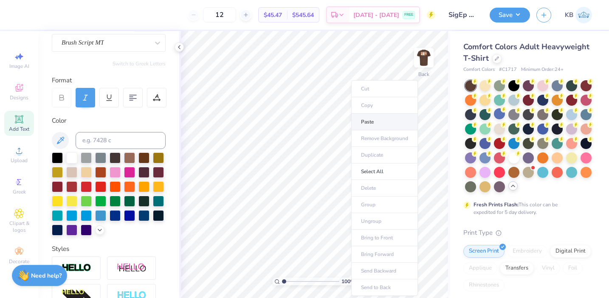
click at [374, 121] on li "Paste" at bounding box center [384, 122] width 67 height 17
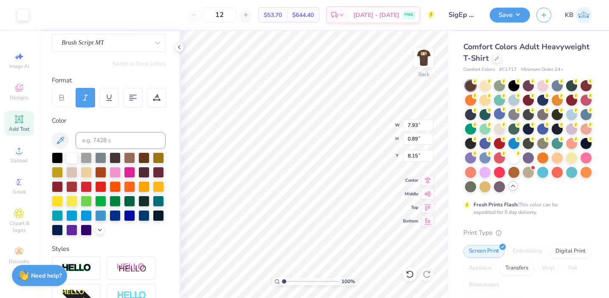
type input "8.19"
click at [22, 123] on icon at bounding box center [19, 119] width 8 height 8
click at [130, 38] on div "Super Dream" at bounding box center [105, 42] width 89 height 13
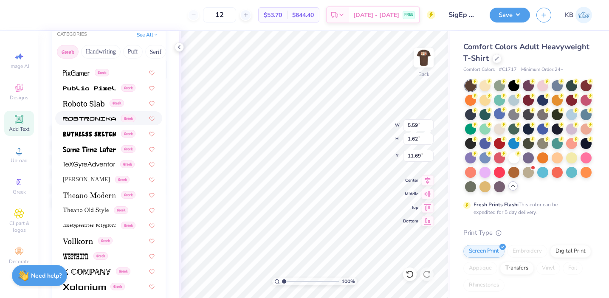
scroll to position [112, 0]
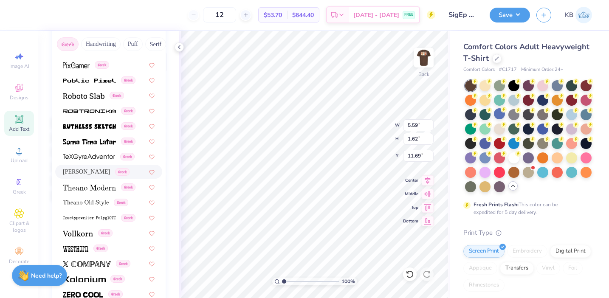
click at [93, 172] on span "[PERSON_NAME]" at bounding box center [86, 171] width 47 height 9
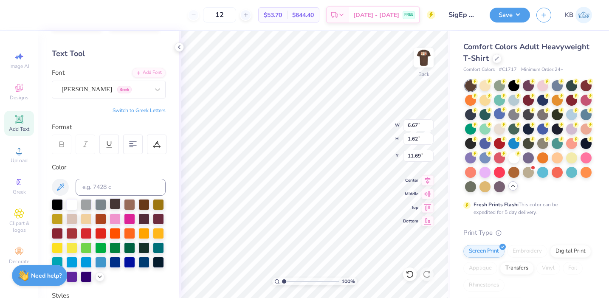
scroll to position [0, 0]
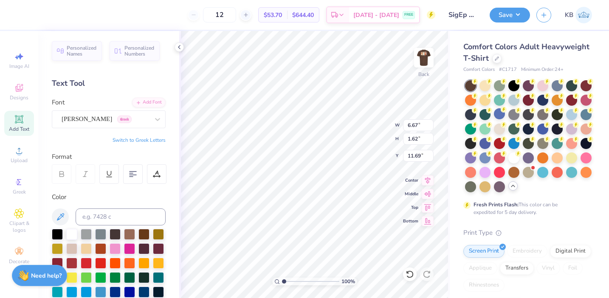
click at [132, 138] on button "Switch to Greek Letters" at bounding box center [138, 140] width 53 height 7
type input "6.46"
type input "1.71"
type input "11.64"
type textarea "Τ"
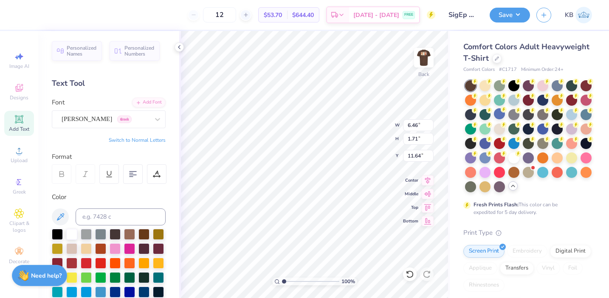
type textarea "ΣΦΕ"
type input "3.00"
type input "3.14"
type input "1.12"
type input "7.93"
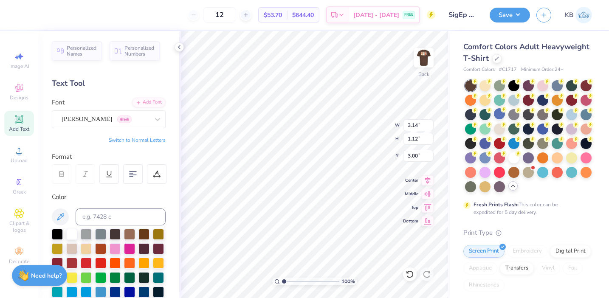
type input "0.89"
type input "8.19"
type input "4.28"
type input "0.48"
type input "4.62"
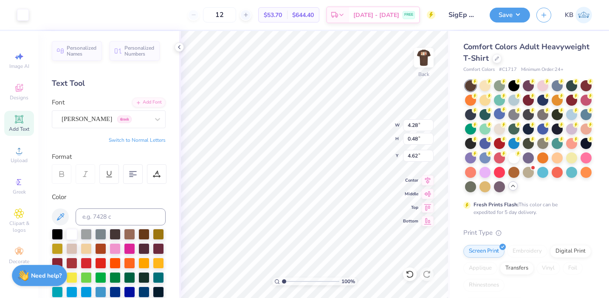
type input "3.16"
type input "0.36"
type input "4.46"
type input "2.77"
type input "0.99"
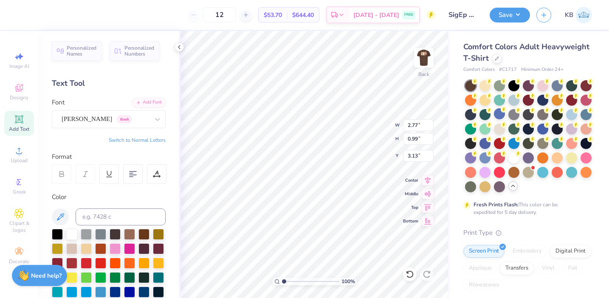
type input "3.00"
type input "0.34"
type input "4.32"
type input "2.75"
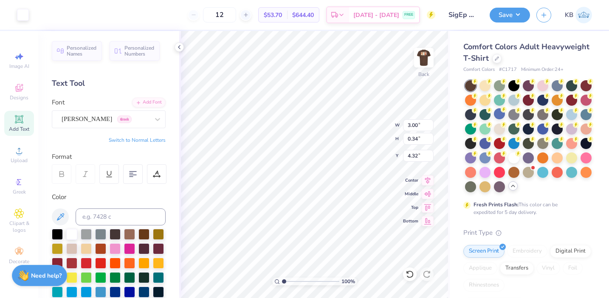
type input "0.31"
type input "4.35"
click at [353, 135] on div "100 % Back W 2.75 2.75 " H 0.31 0.31 " Y 4.35 4.35 " Center Middle Top Bottom" at bounding box center [314, 164] width 270 height 267
type input "4.24"
click at [236, 16] on input "12" at bounding box center [219, 14] width 33 height 15
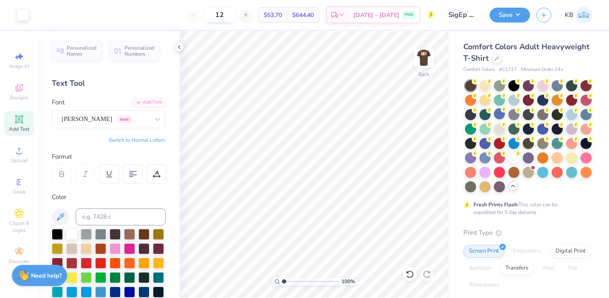
type input "1"
type input "120"
click at [513, 17] on button "Save" at bounding box center [509, 13] width 40 height 15
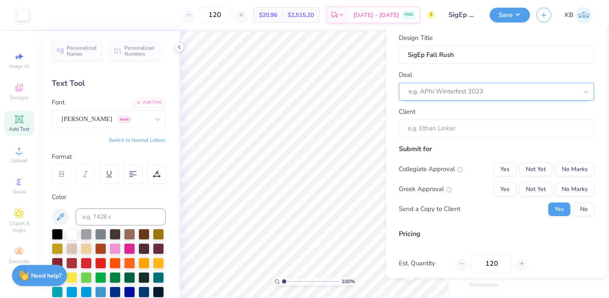
click at [466, 91] on div at bounding box center [492, 91] width 169 height 11
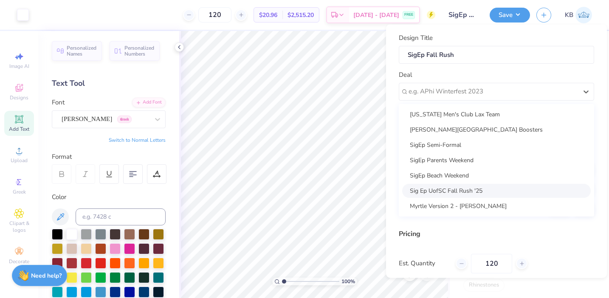
click at [457, 190] on div "Sig Ep UofSC Fall Rush '25" at bounding box center [496, 190] width 188 height 14
type input "[PERSON_NAME]"
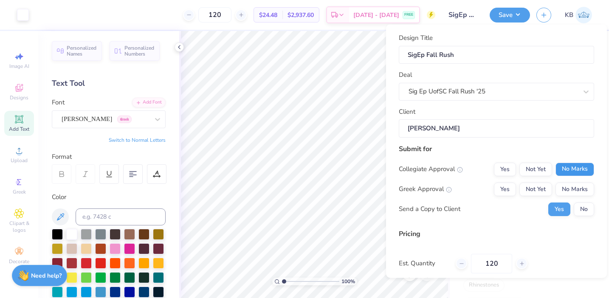
click at [563, 170] on button "No Marks" at bounding box center [574, 169] width 39 height 14
click at [510, 190] on button "Yes" at bounding box center [505, 189] width 22 height 14
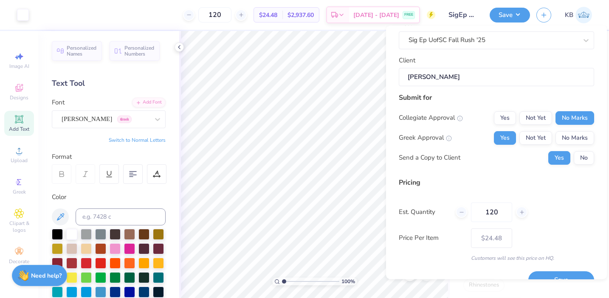
scroll to position [70, 0]
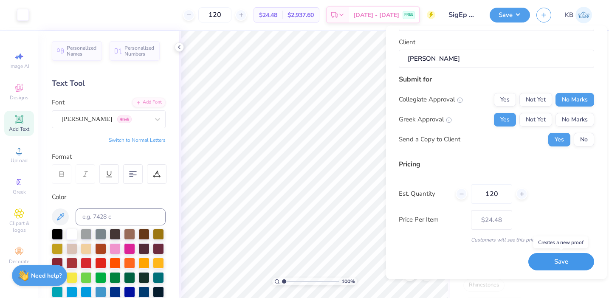
click at [547, 262] on button "Save" at bounding box center [561, 261] width 66 height 17
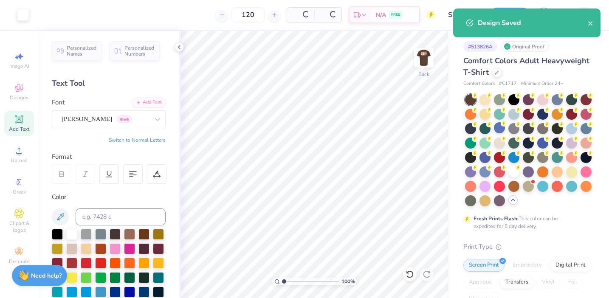
type input "$24.48"
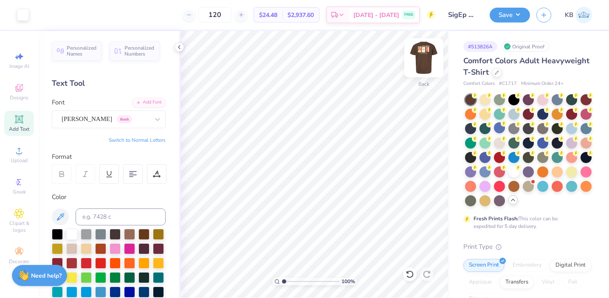
click at [423, 56] on img at bounding box center [424, 58] width 34 height 34
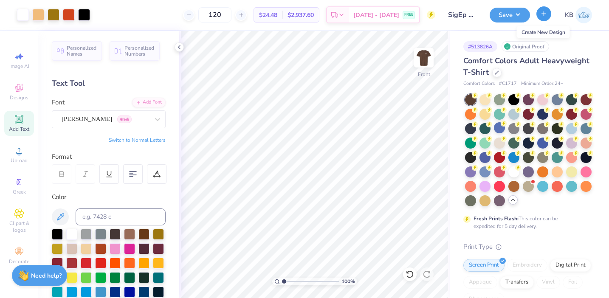
click at [545, 18] on button "button" at bounding box center [543, 13] width 15 height 15
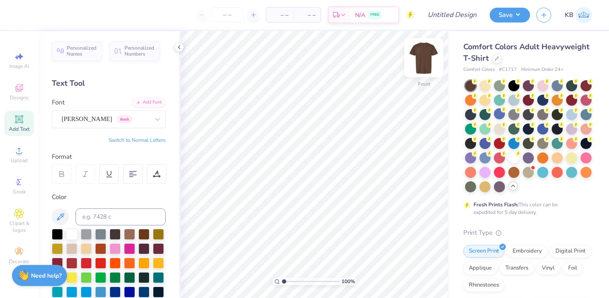
click at [424, 59] on img at bounding box center [424, 58] width 34 height 34
